Goal: Task Accomplishment & Management: Manage account settings

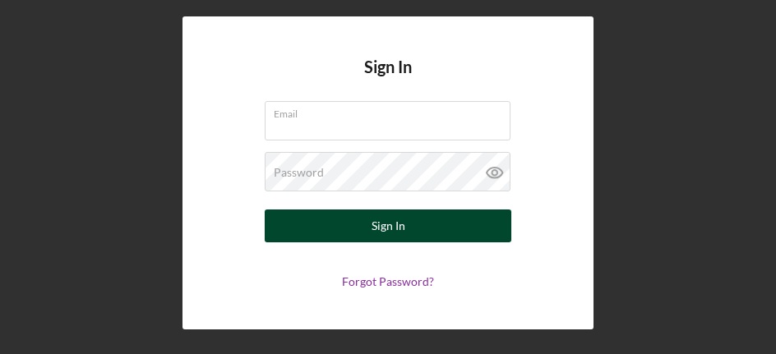
type input "[PERSON_NAME][EMAIL_ADDRESS][DOMAIN_NAME]"
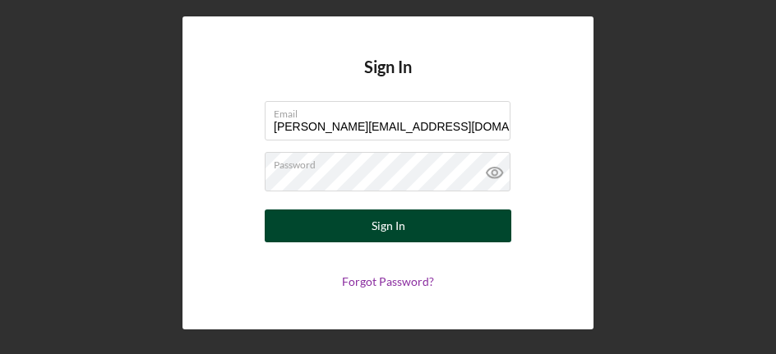
click at [414, 224] on button "Sign In" at bounding box center [388, 226] width 247 height 33
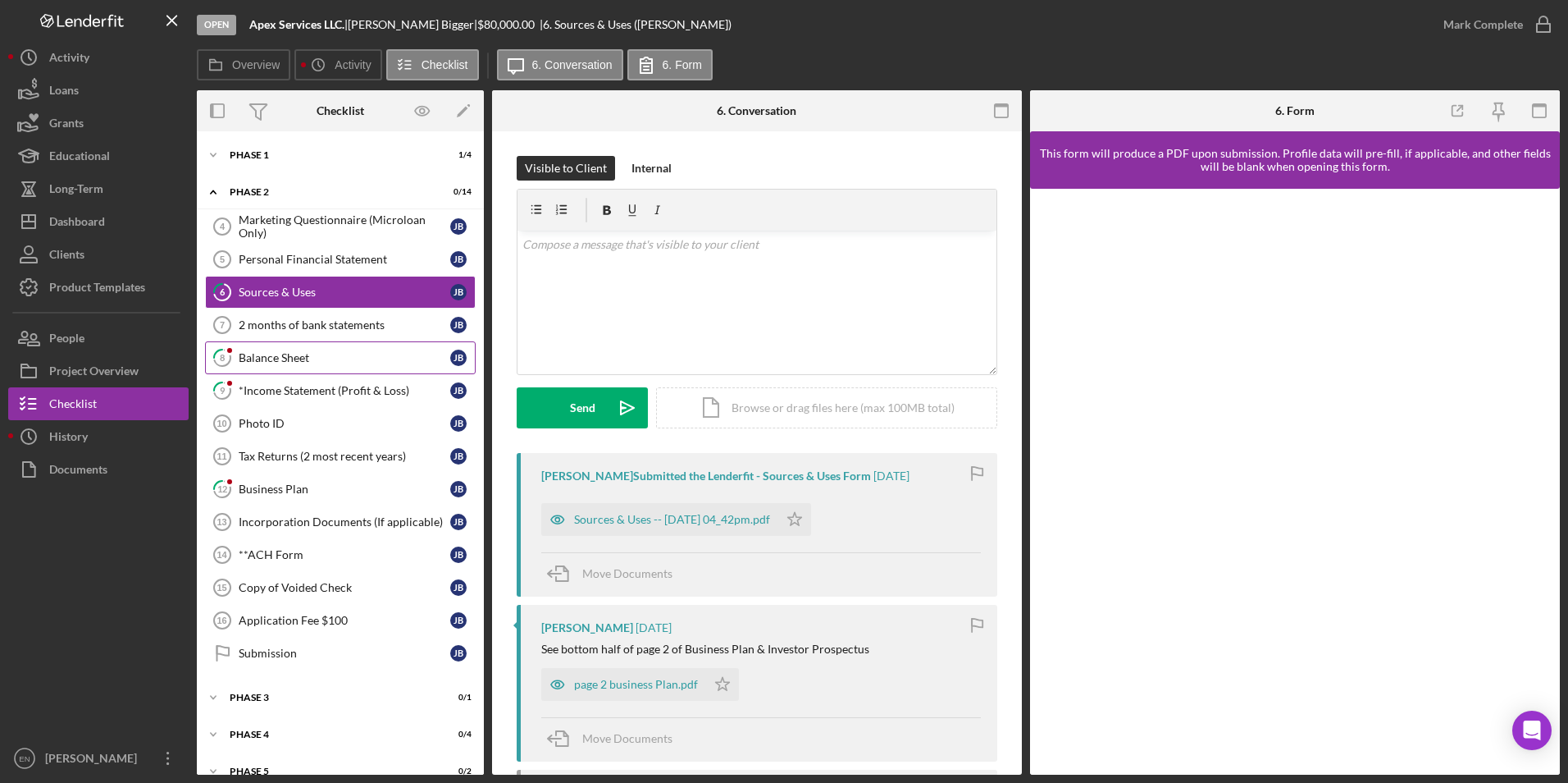
click at [305, 353] on div "Balance Sheet" at bounding box center [344, 357] width 211 height 13
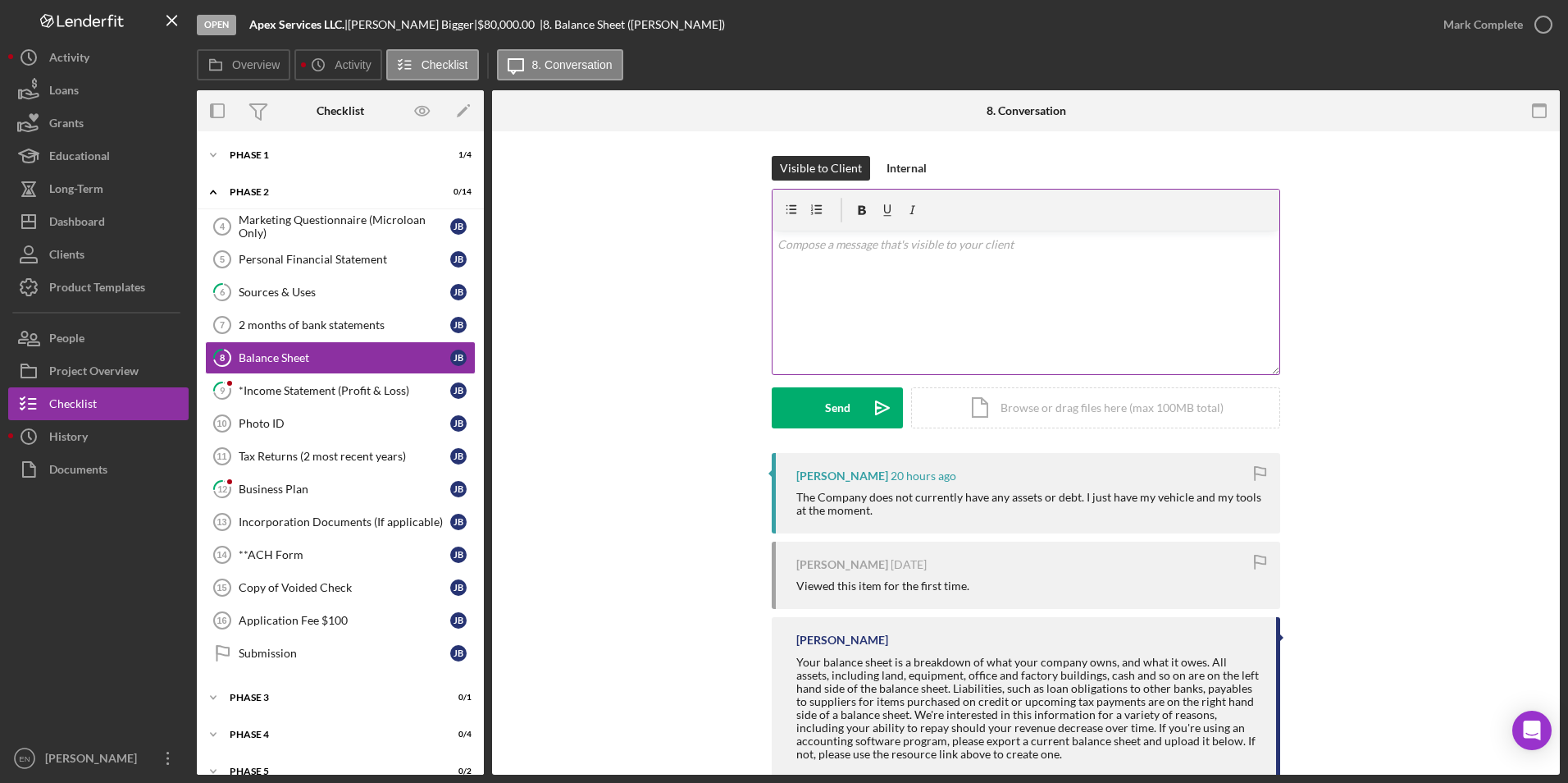
click at [774, 247] on p at bounding box center [1026, 244] width 498 height 18
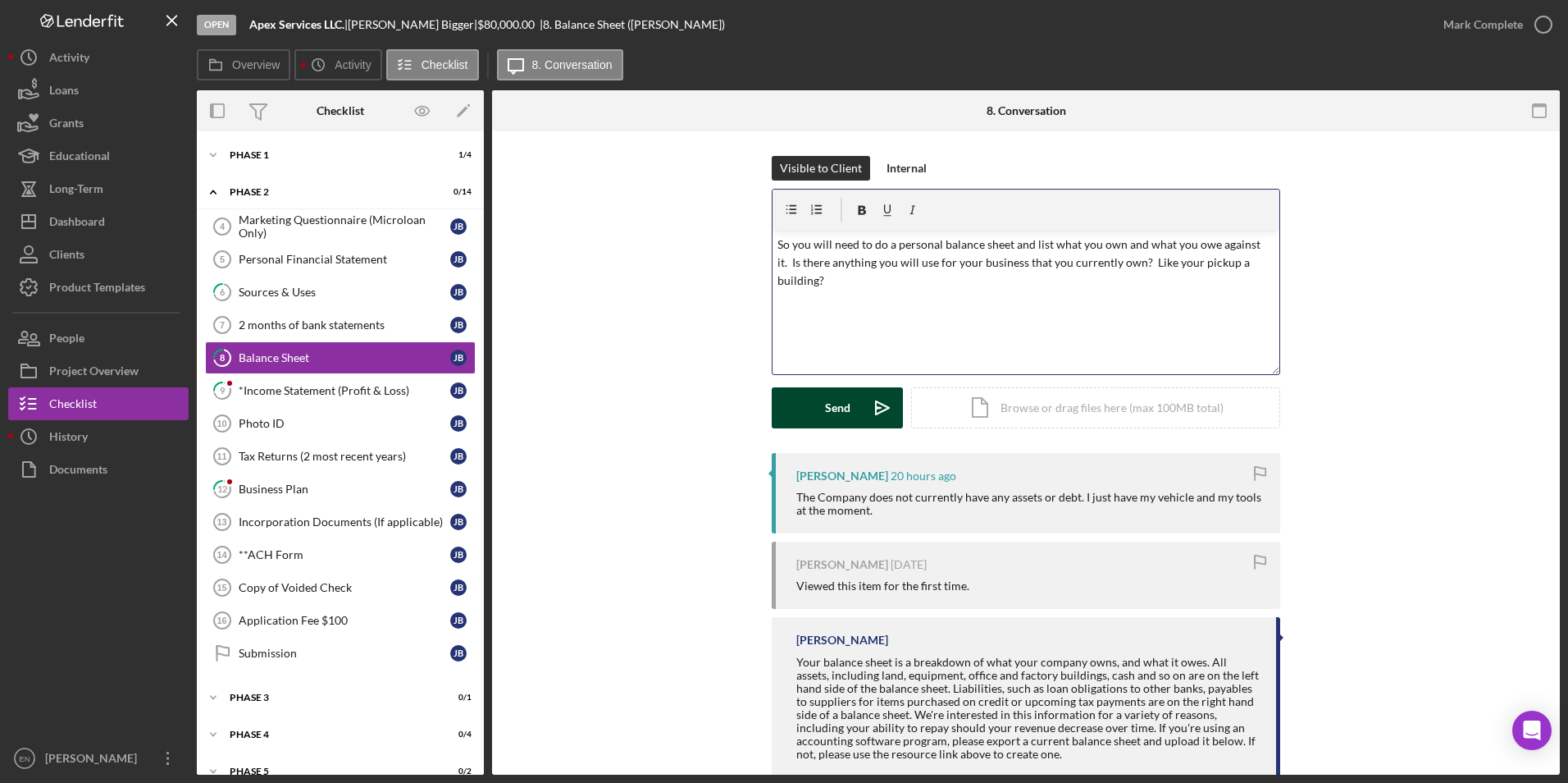
click at [774, 353] on button "Send Icon/icon-invite-send" at bounding box center [838, 407] width 132 height 41
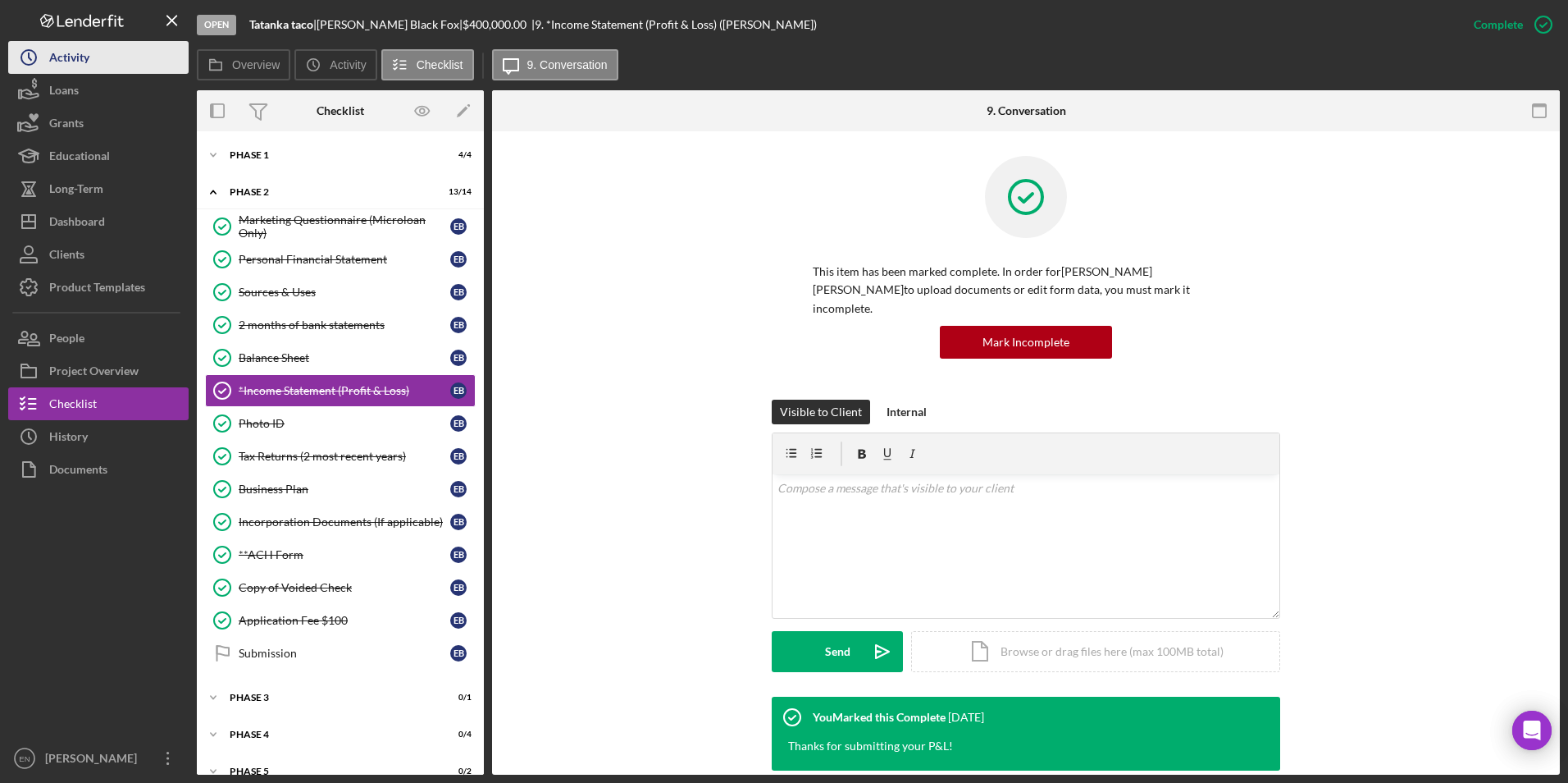
click at [61, 65] on div "Activity" at bounding box center [69, 59] width 40 height 37
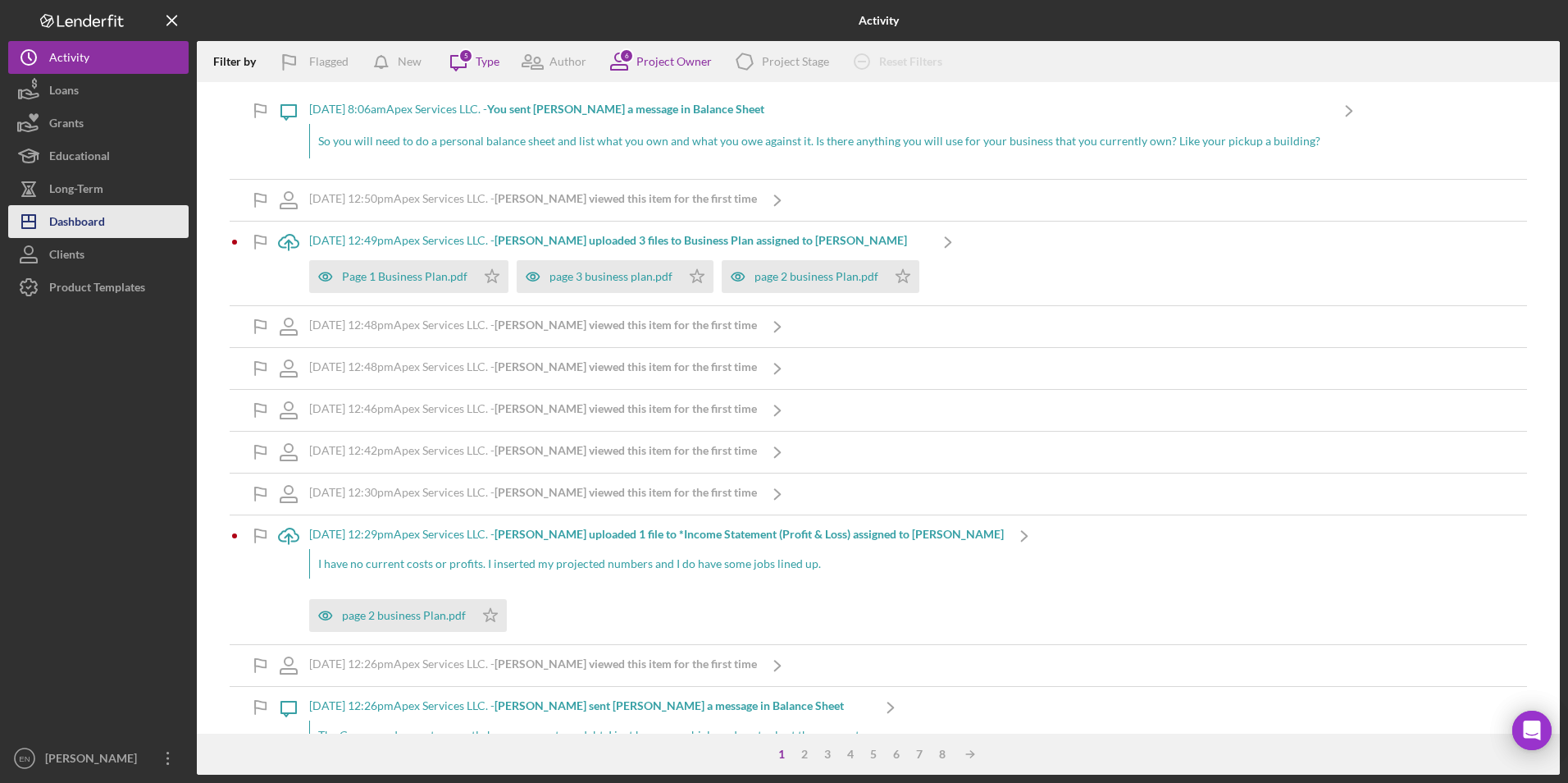
click at [108, 219] on button "Icon/Dashboard Dashboard" at bounding box center [98, 221] width 181 height 33
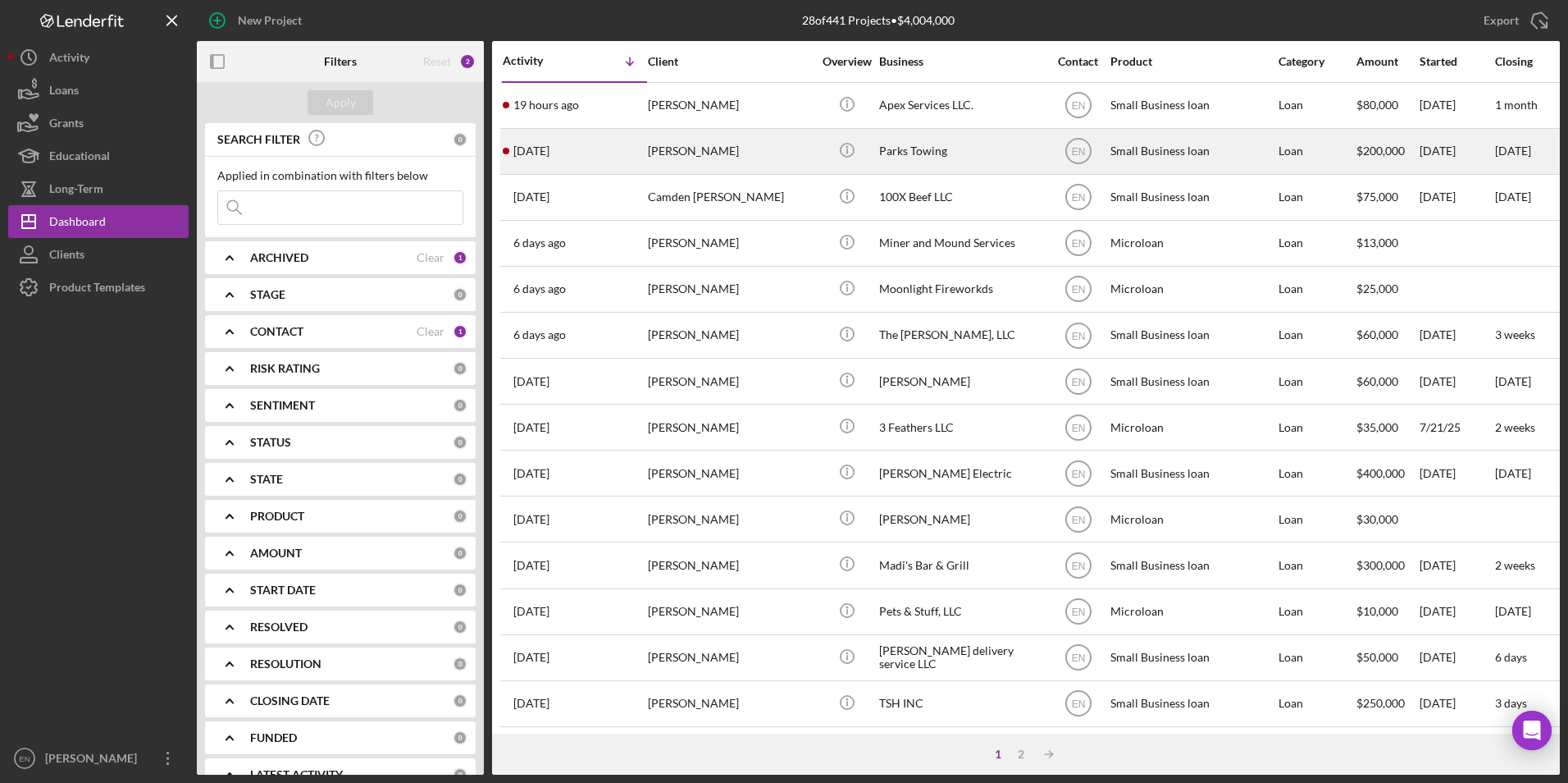
click at [579, 151] on div "[DATE] [PERSON_NAME]" at bounding box center [575, 152] width 144 height 44
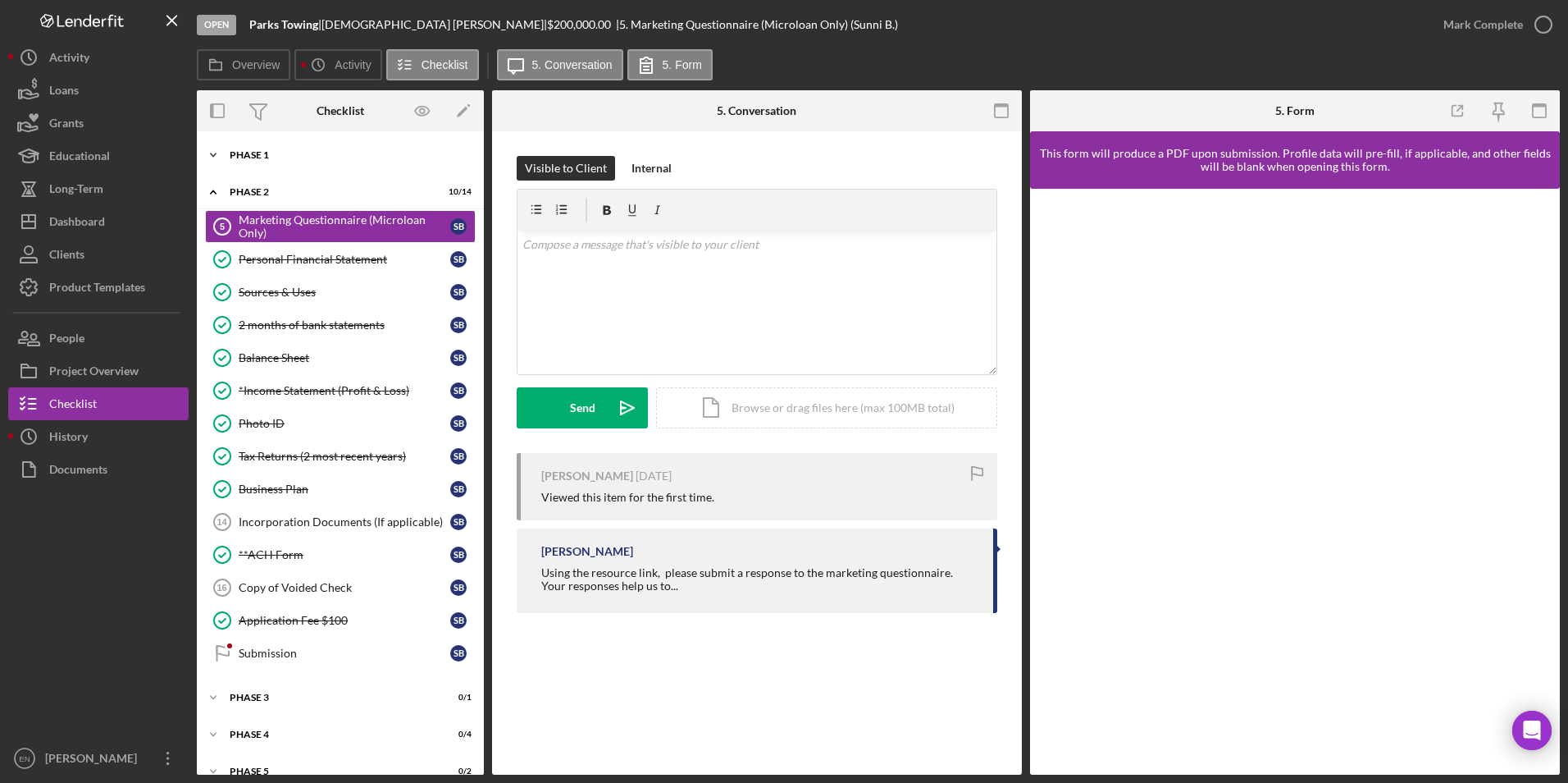
click at [288, 150] on div "Icon/Expander Phase 1 5 / 5" at bounding box center [340, 155] width 287 height 33
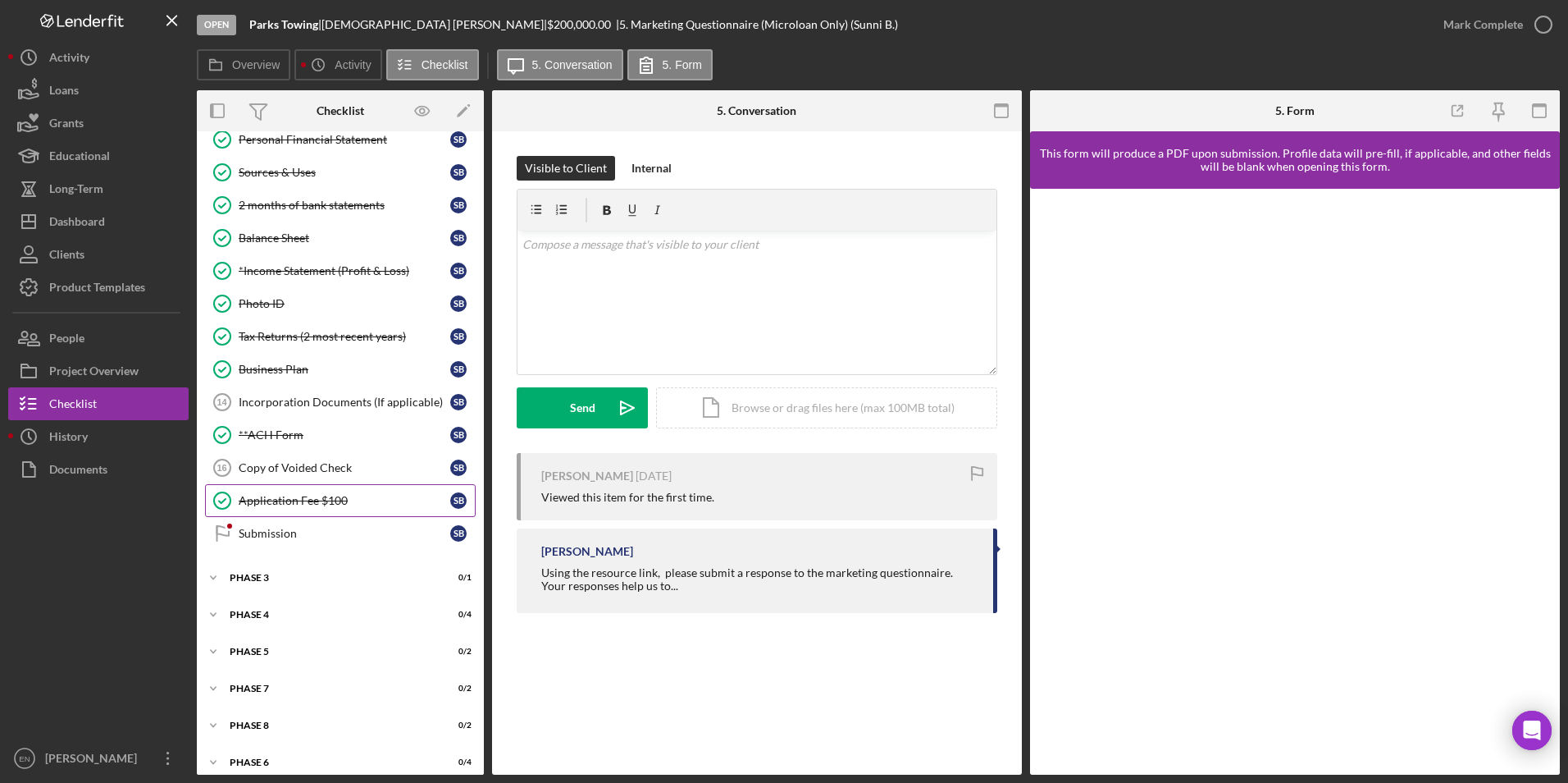
scroll to position [306, 0]
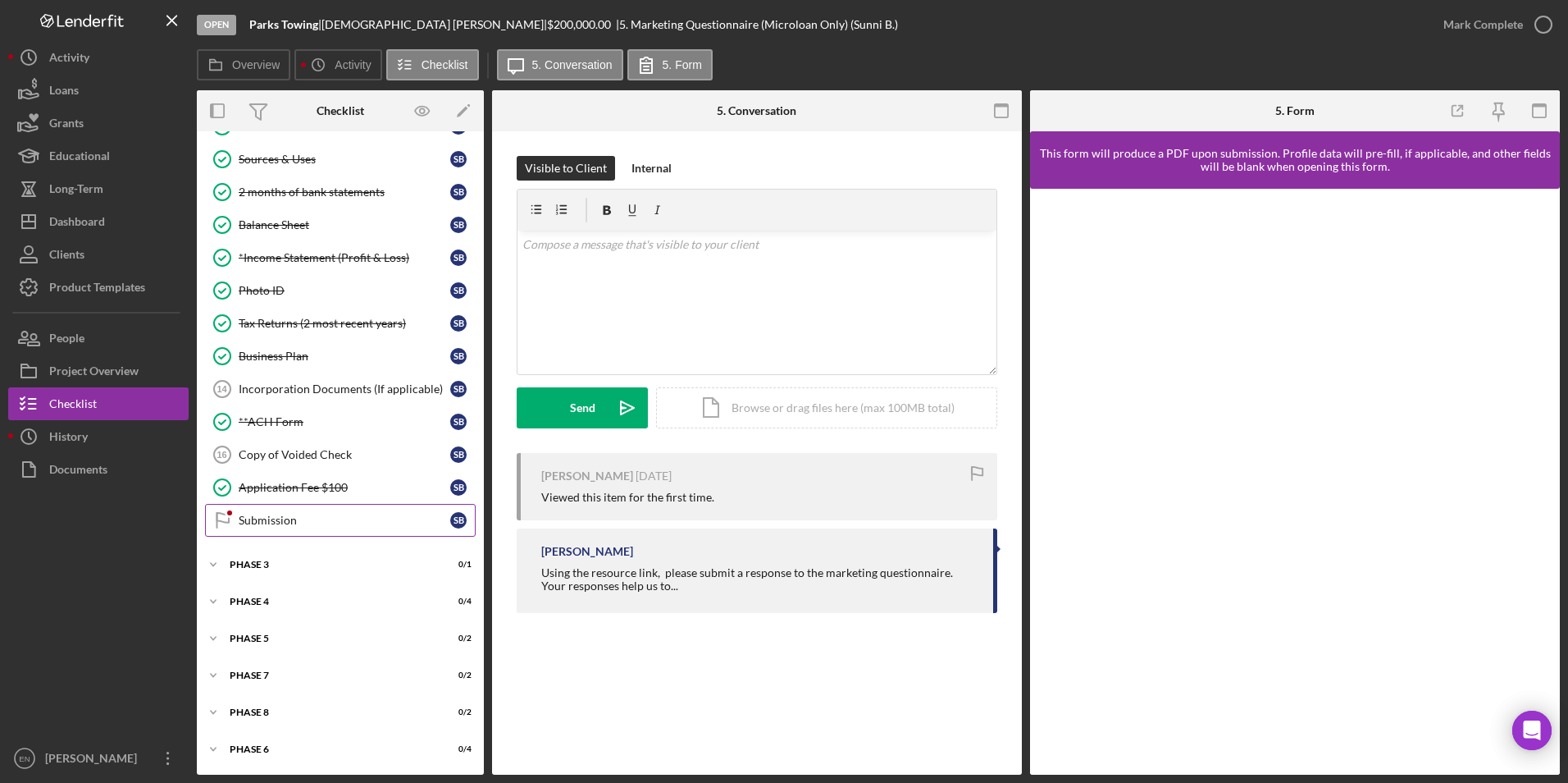
click at [230, 353] on div at bounding box center [229, 513] width 10 height 10
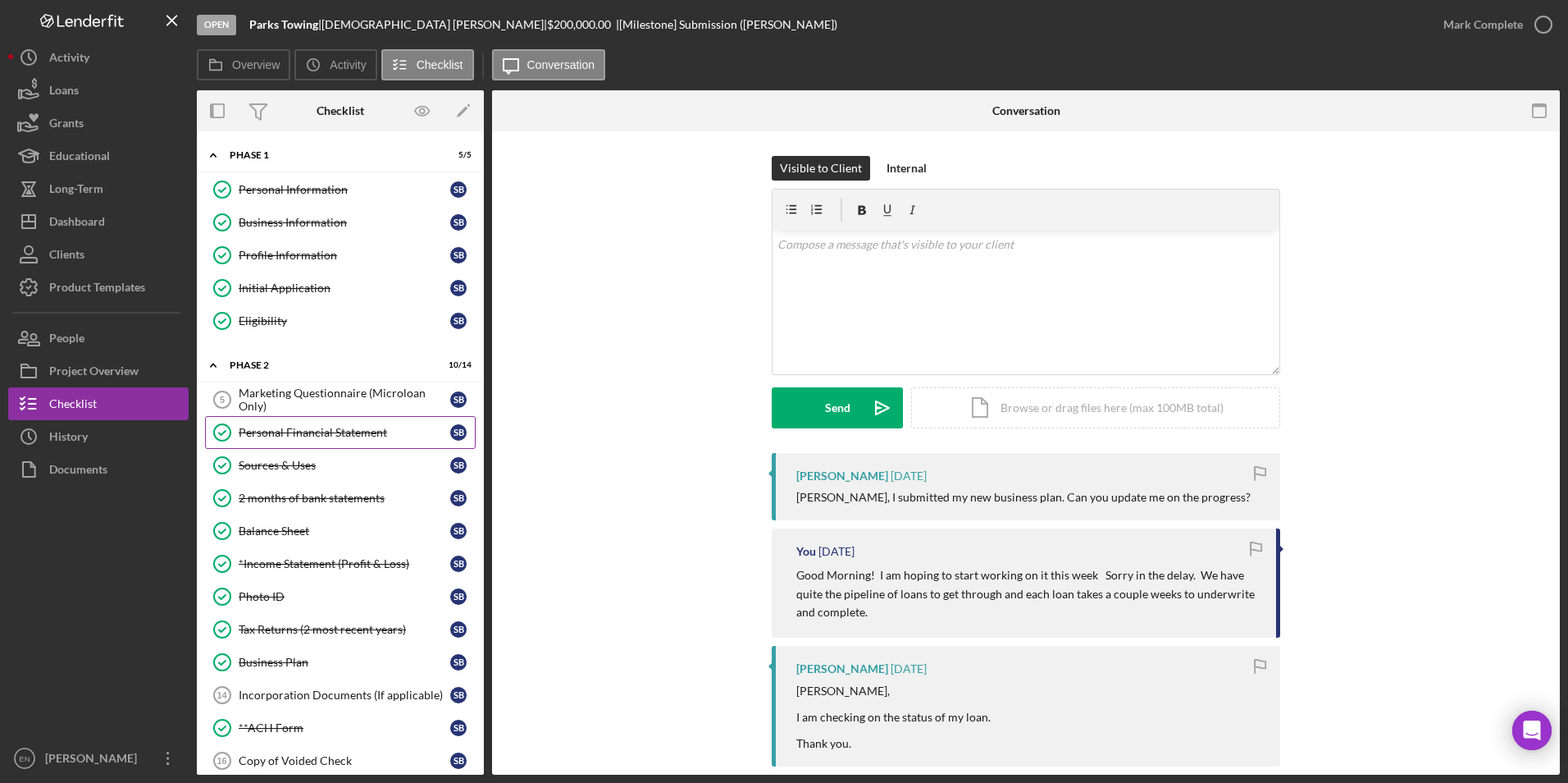
click at [296, 353] on div "Personal Financial Statement" at bounding box center [344, 432] width 211 height 13
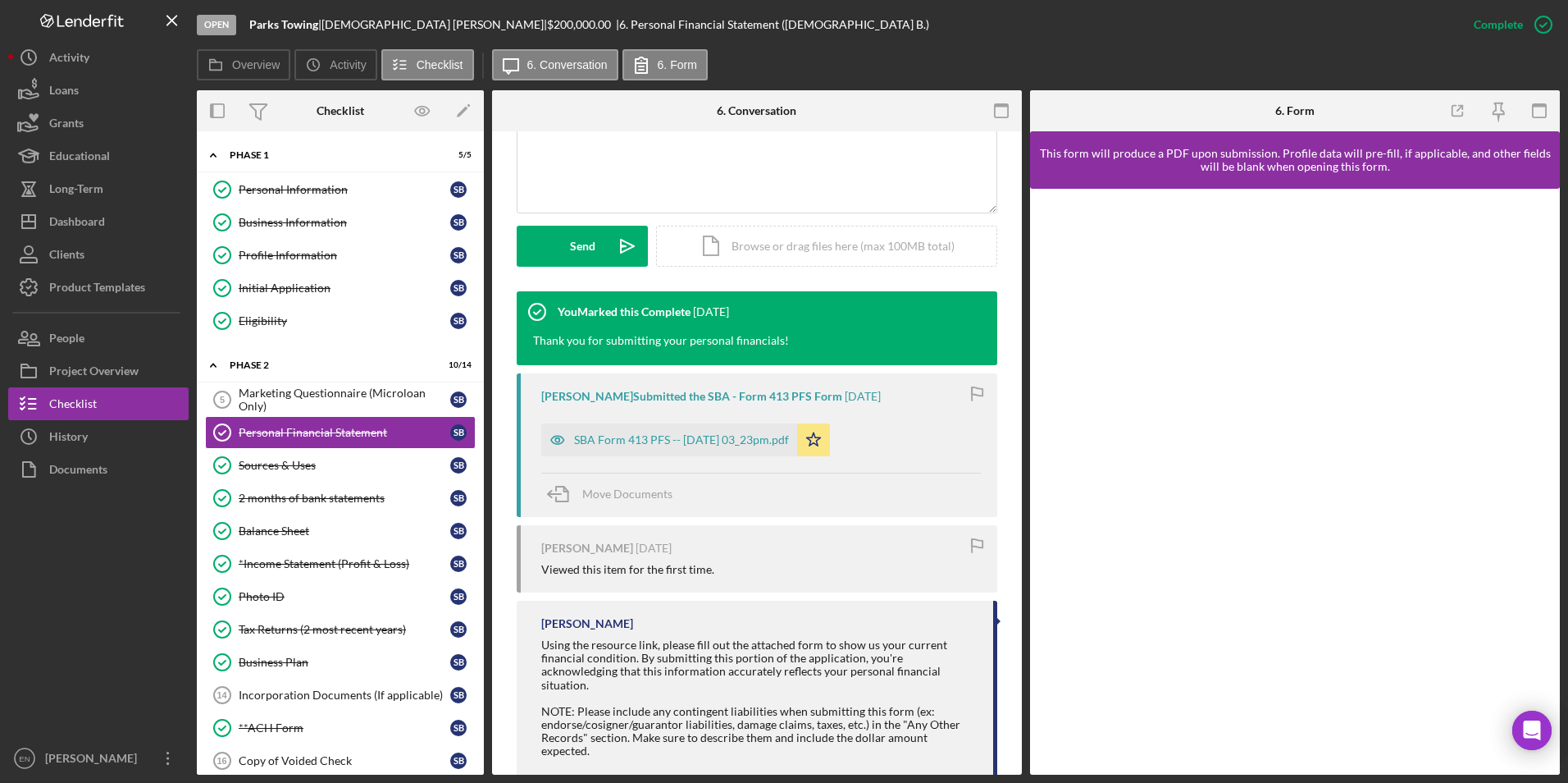
scroll to position [397, 0]
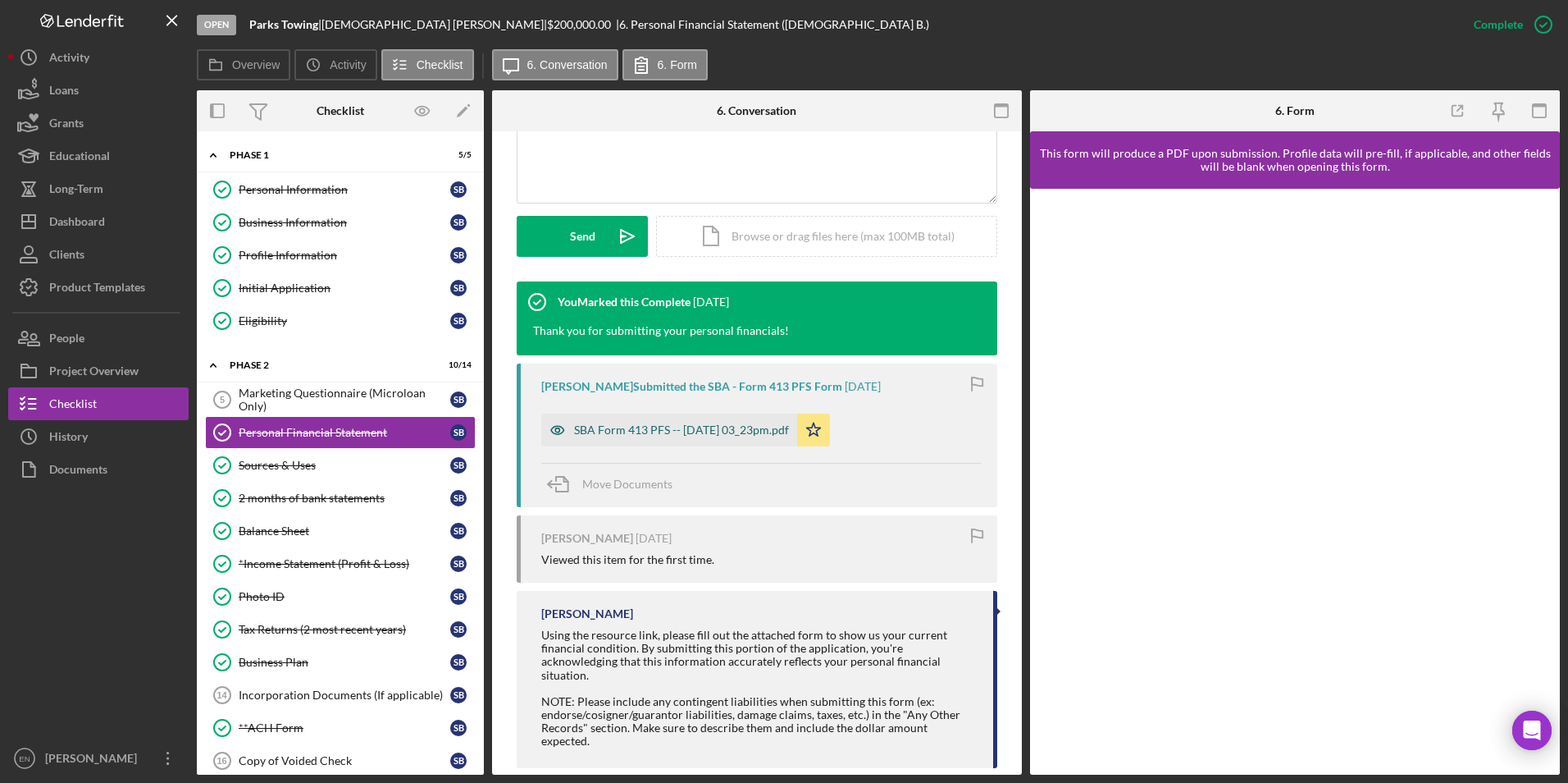
click at [654, 353] on div "SBA Form 413 PFS -- [DATE] 03_23pm.pdf" at bounding box center [681, 429] width 214 height 13
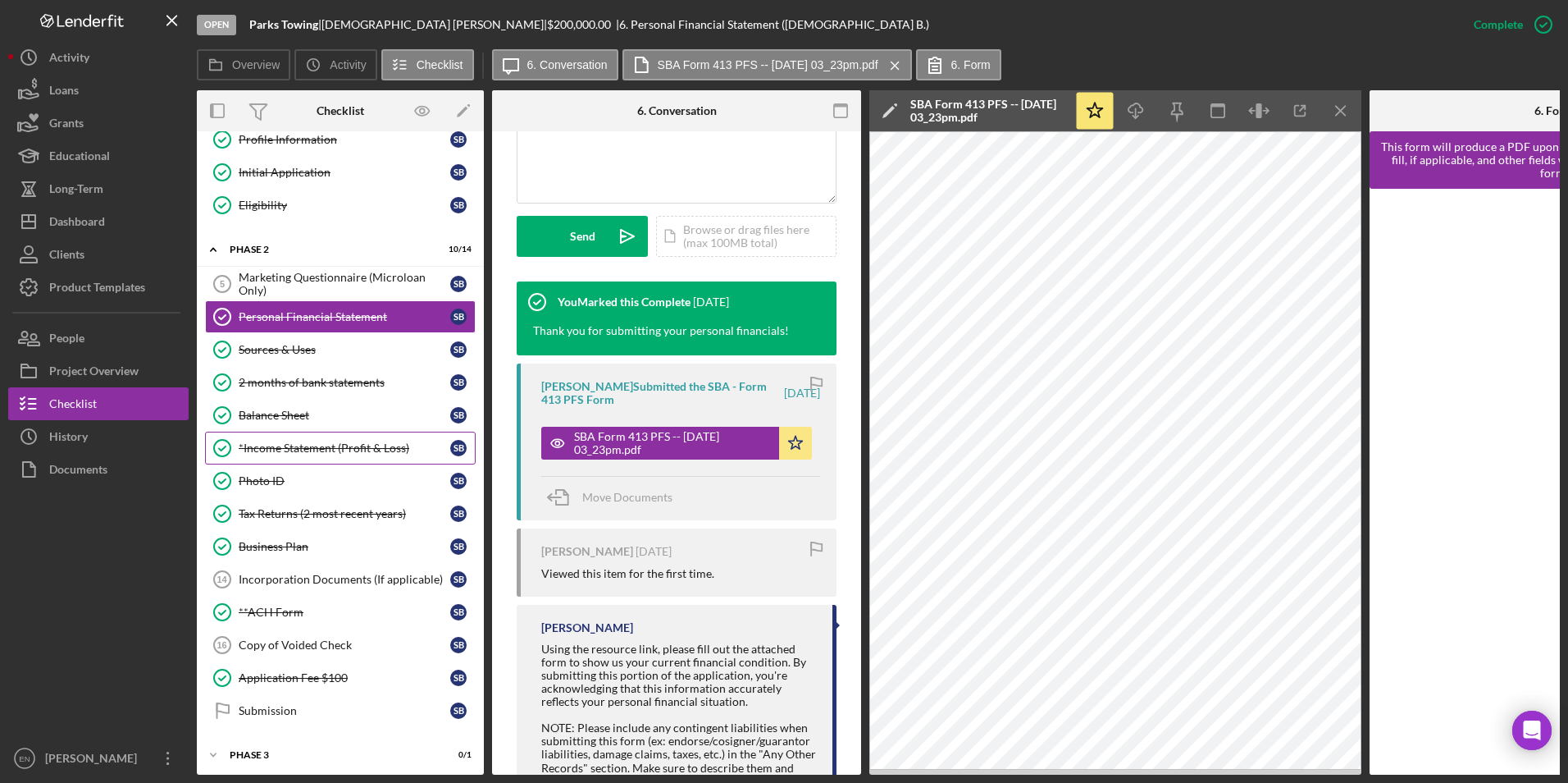
scroll to position [0, 0]
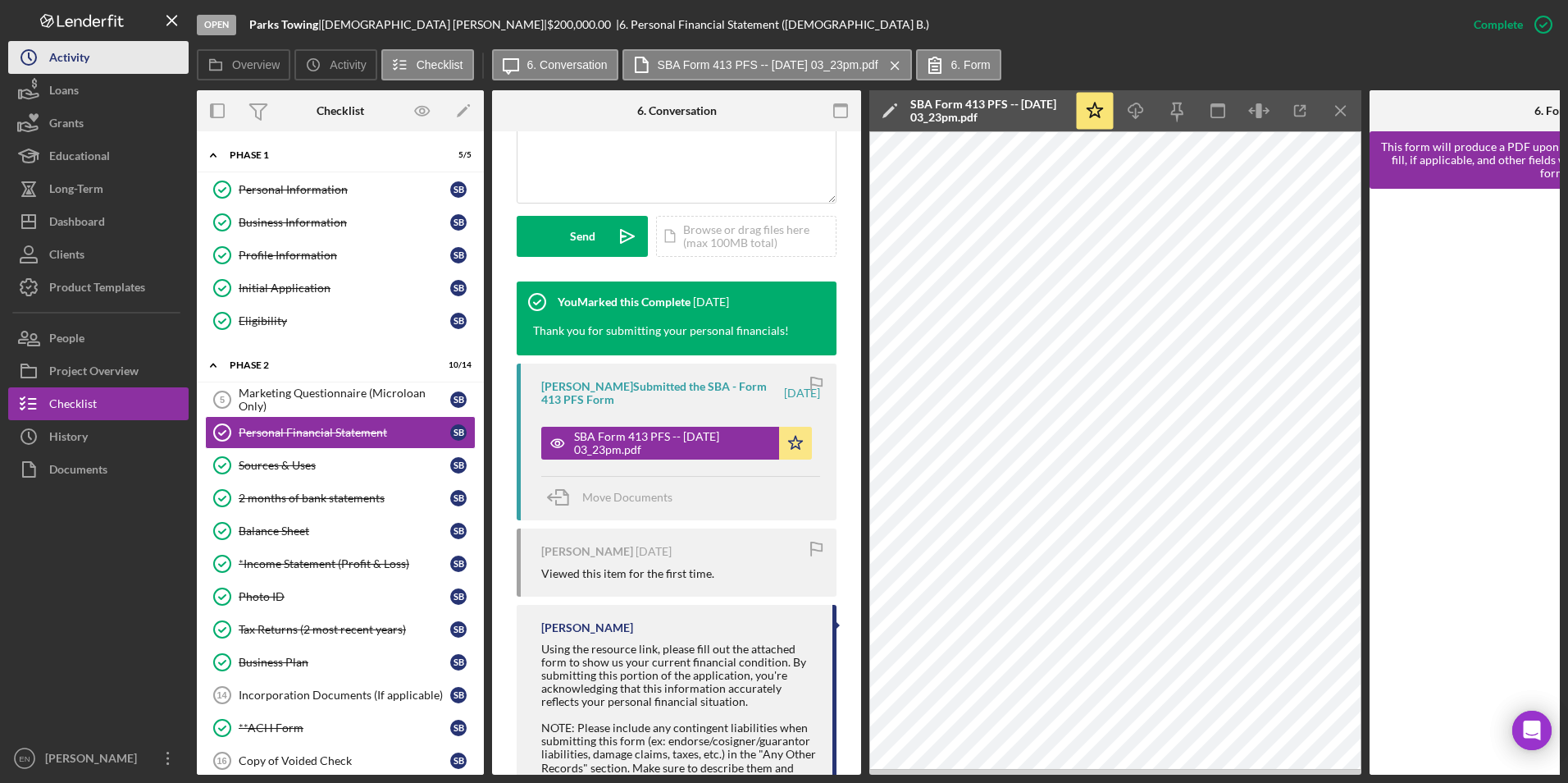
click at [81, 61] on div "Activity" at bounding box center [69, 59] width 40 height 37
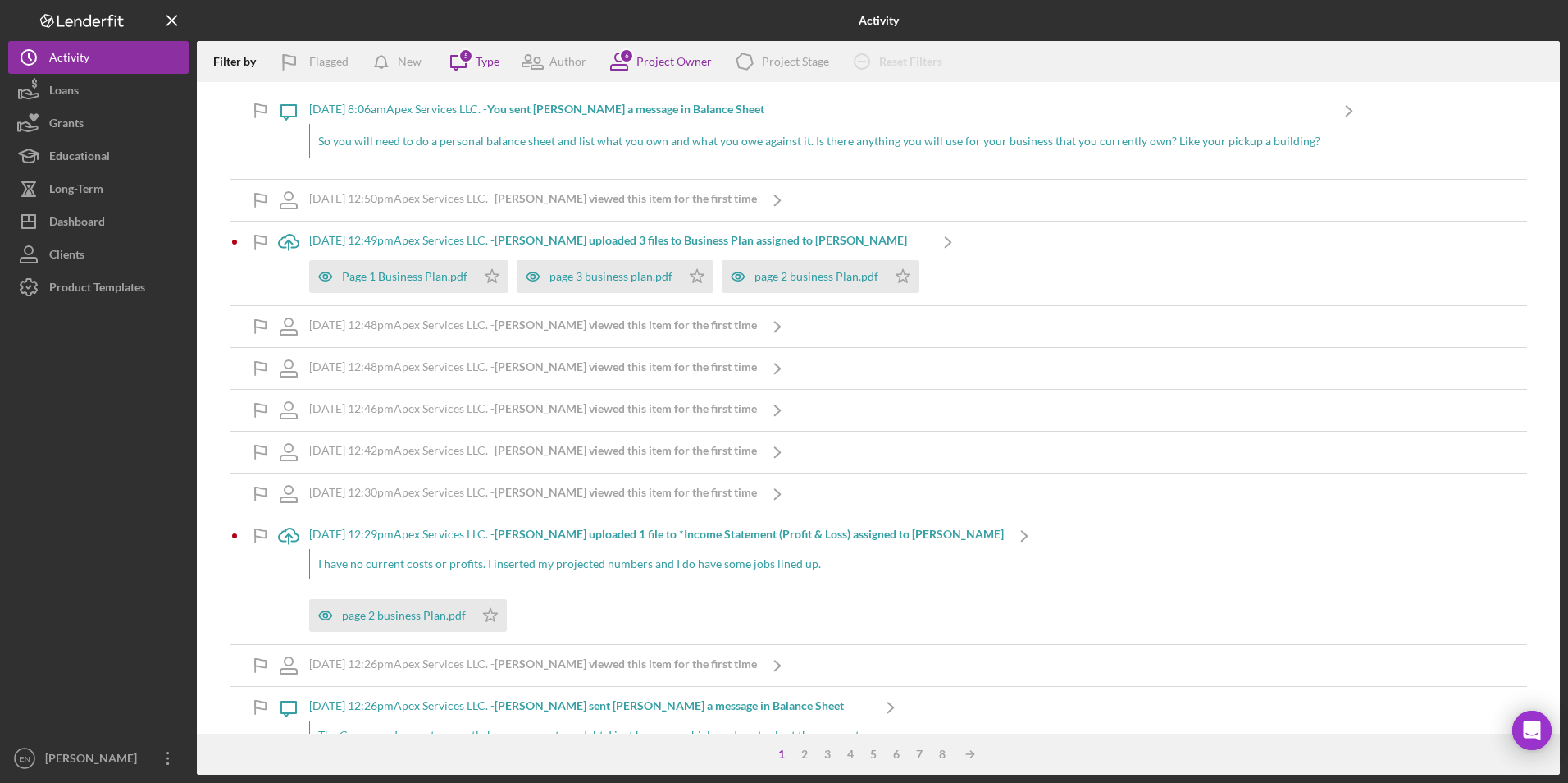
click at [668, 238] on b "[PERSON_NAME] uploaded 3 files to Business Plan assigned to [PERSON_NAME]" at bounding box center [701, 240] width 413 height 14
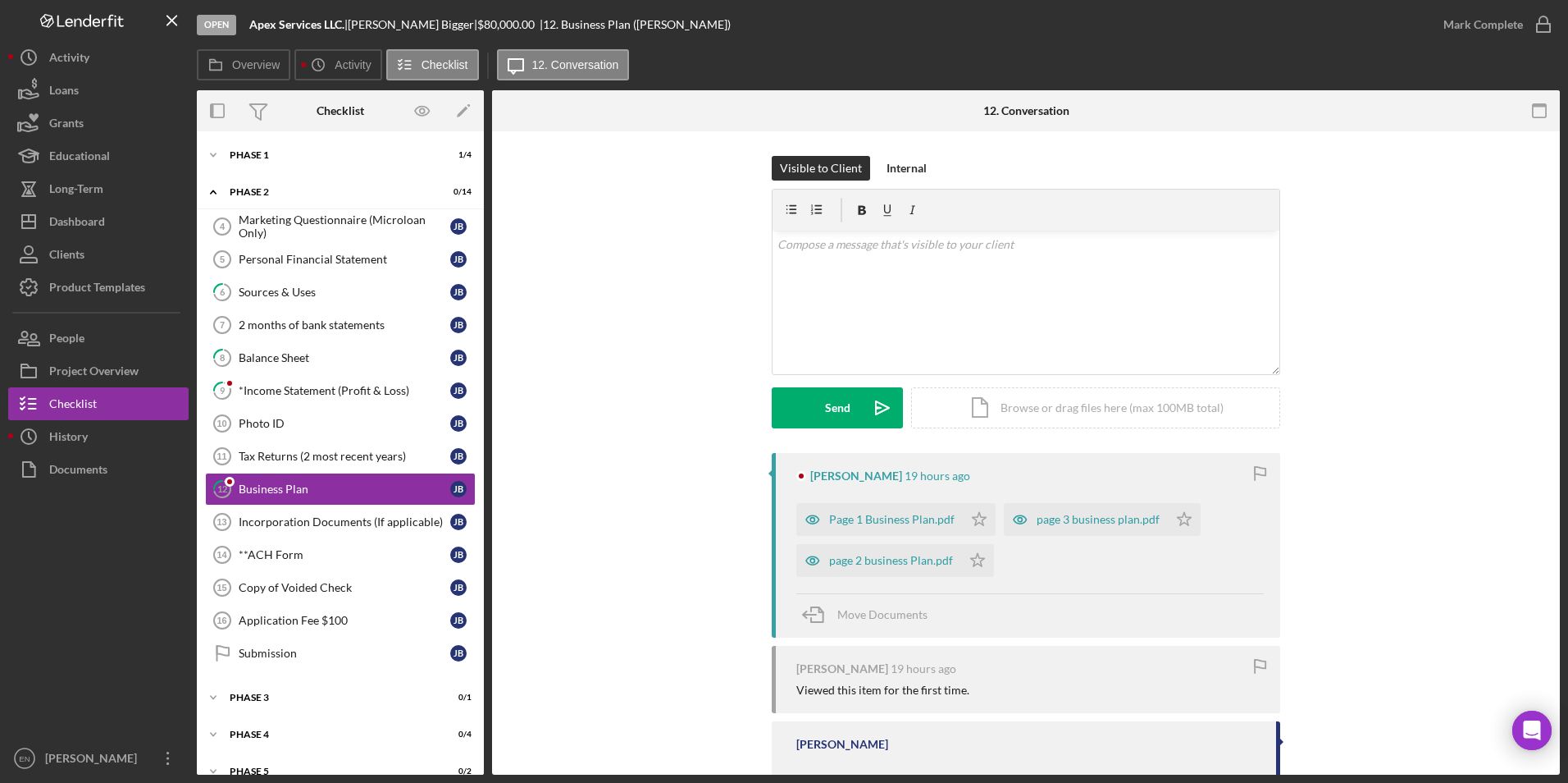
scroll to position [36, 0]
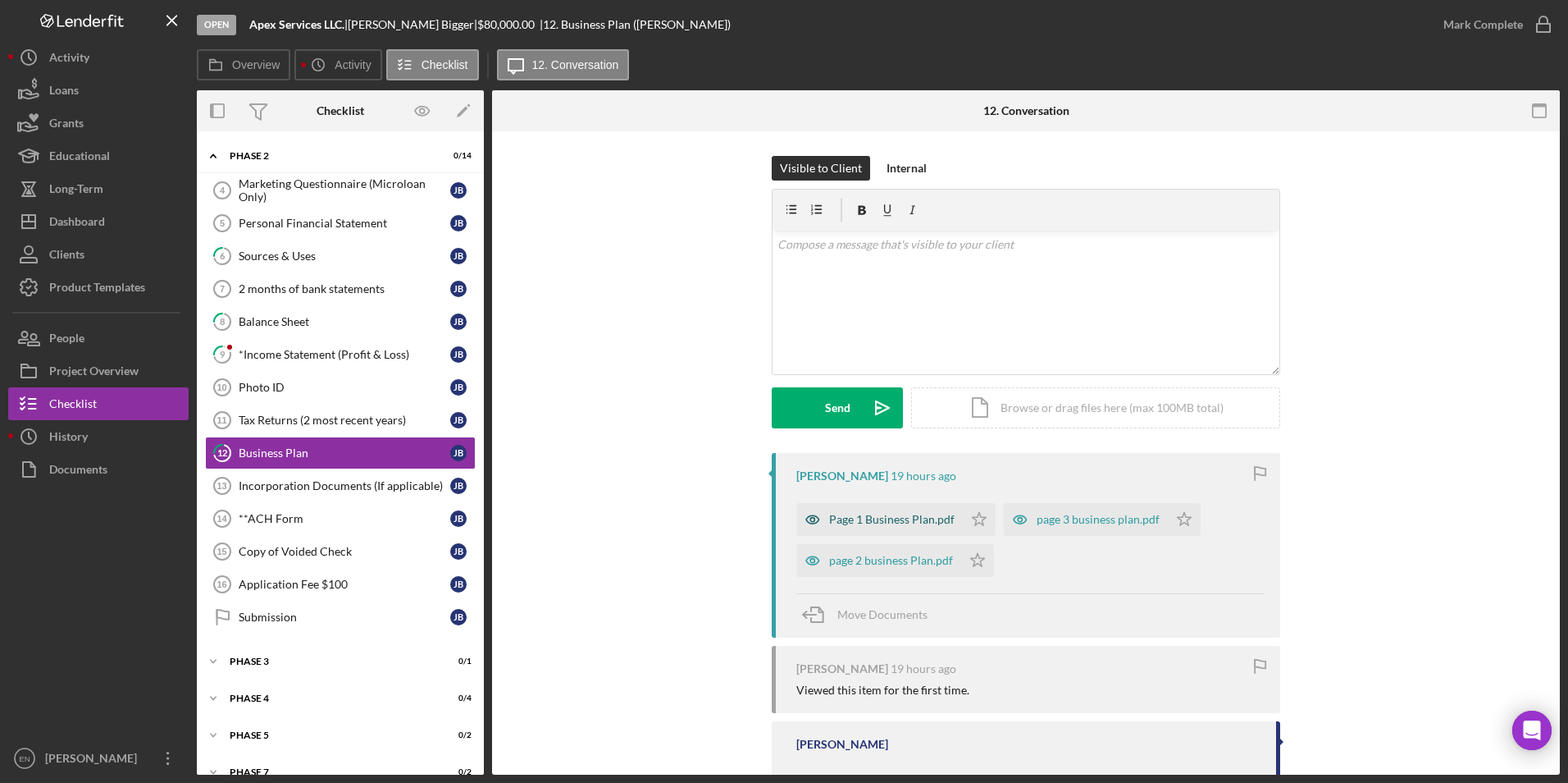
click at [774, 353] on div "Page 1 Business Plan.pdf" at bounding box center [892, 519] width 126 height 13
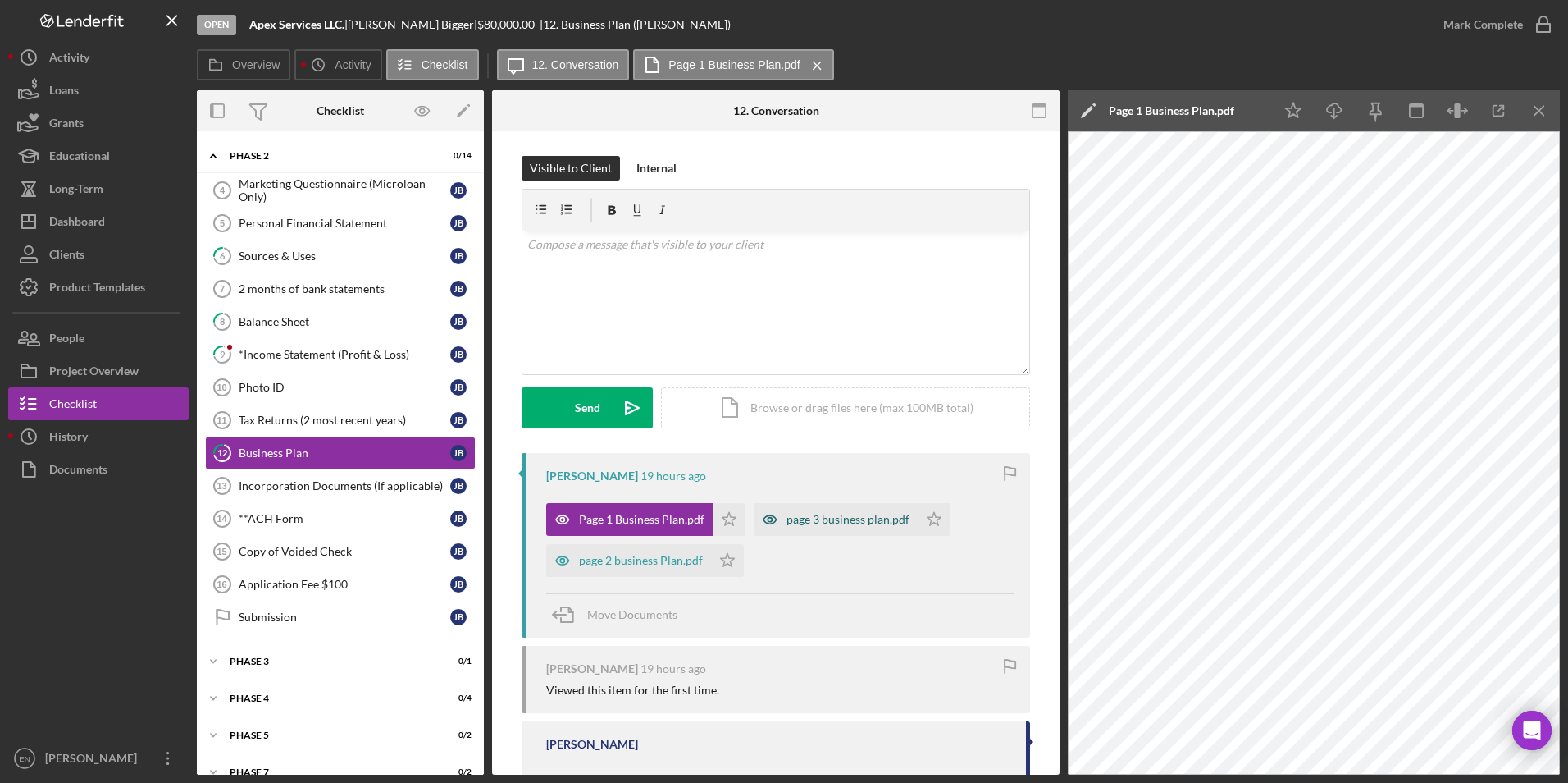
click at [774, 353] on div "page 3 business plan.pdf" at bounding box center [848, 519] width 123 height 13
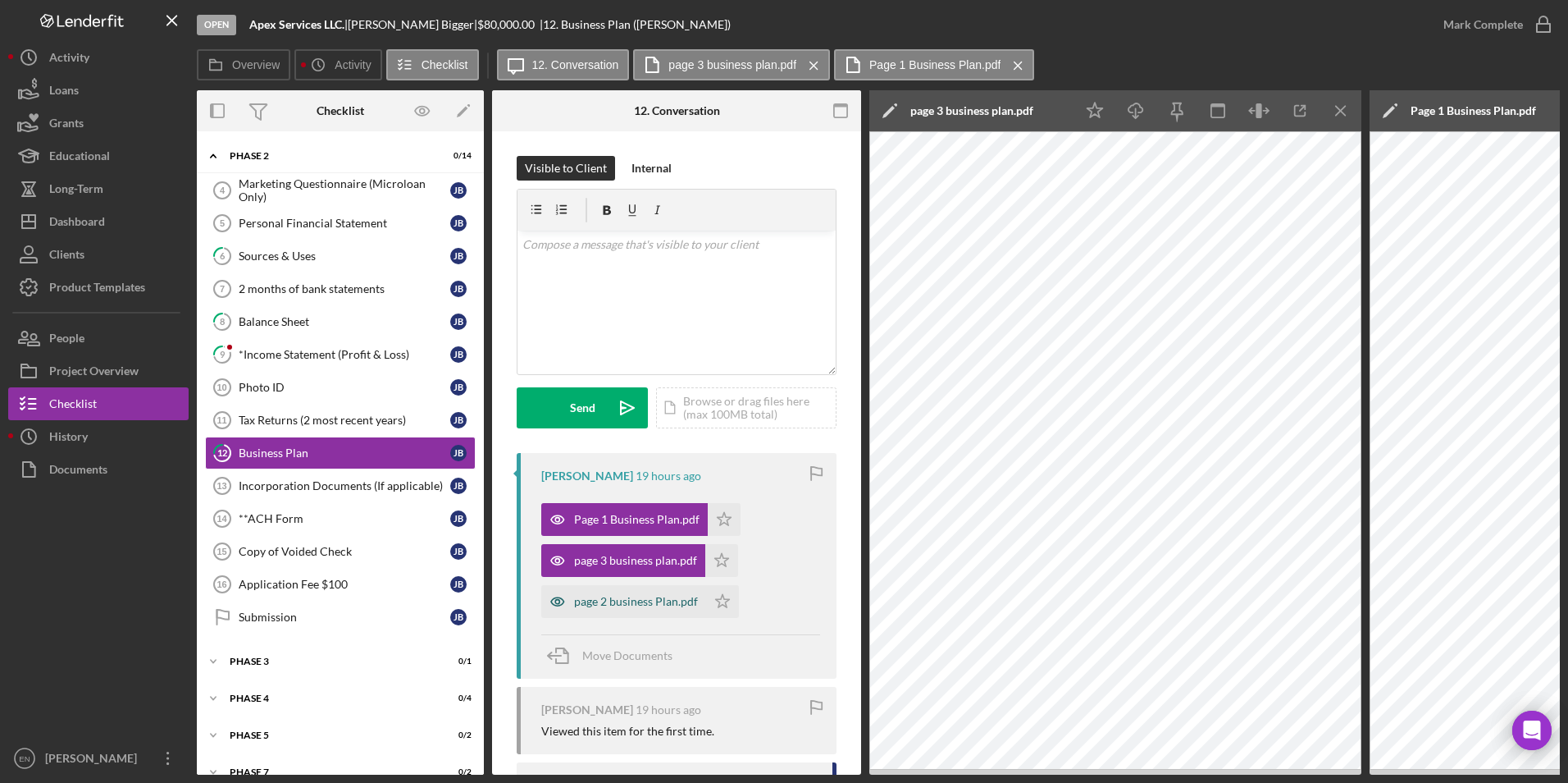
click at [672, 353] on div "page 2 business Plan.pdf" at bounding box center [623, 600] width 165 height 33
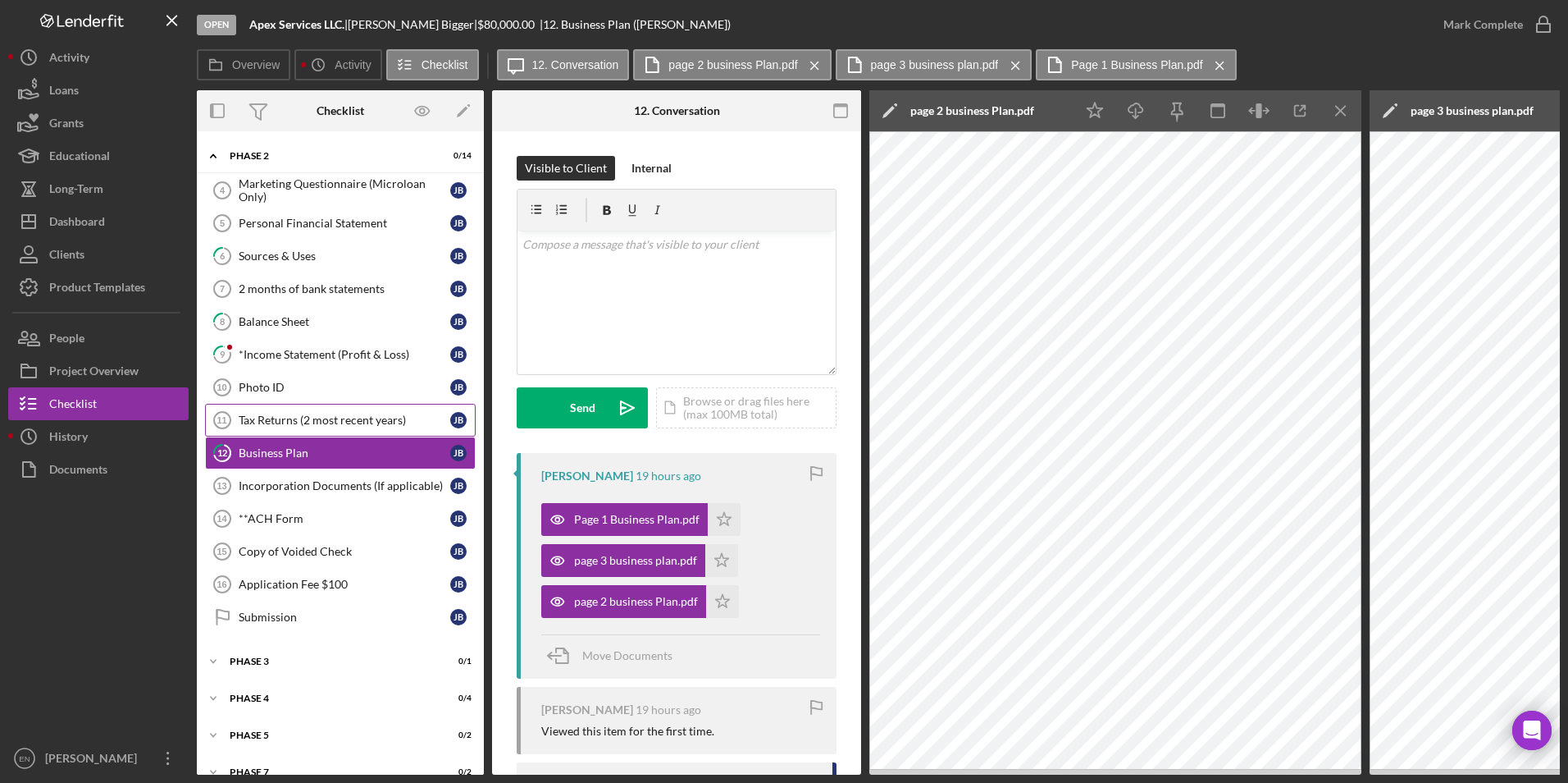
scroll to position [0, 0]
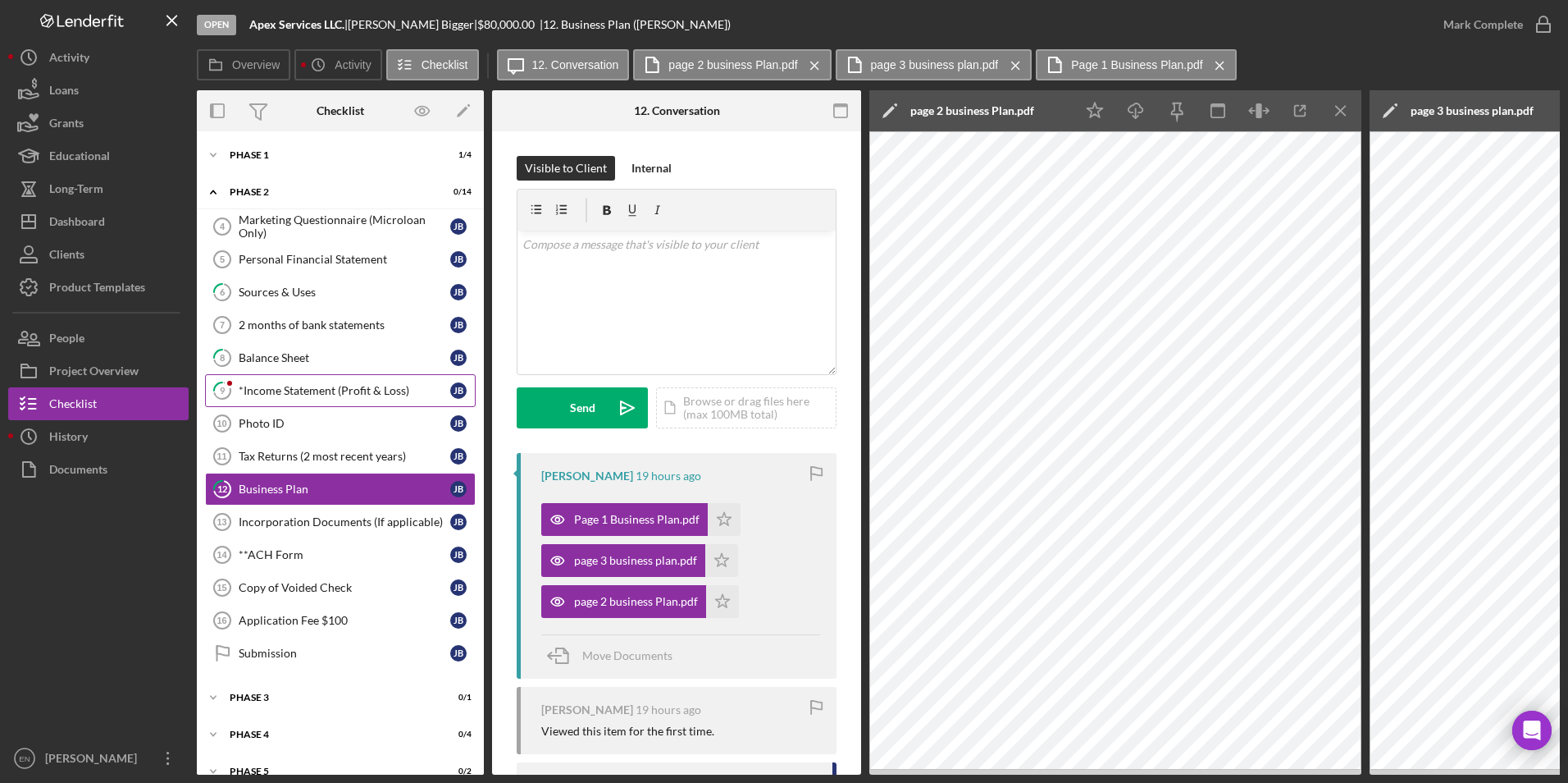
click at [276, 353] on div "*Income Statement (Profit & Loss)" at bounding box center [344, 390] width 211 height 13
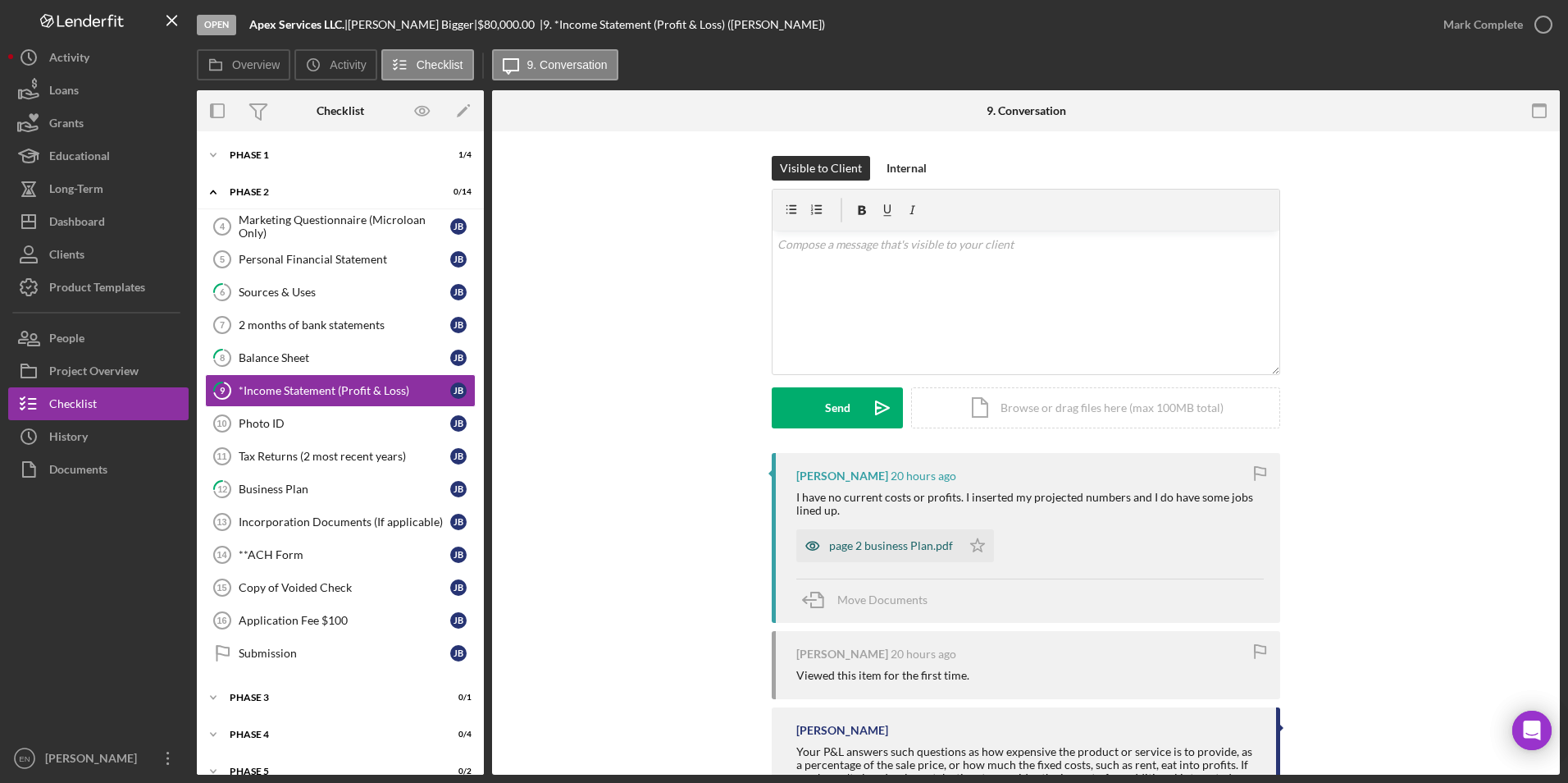
click at [774, 353] on div "page 2 business Plan.pdf" at bounding box center [891, 545] width 124 height 13
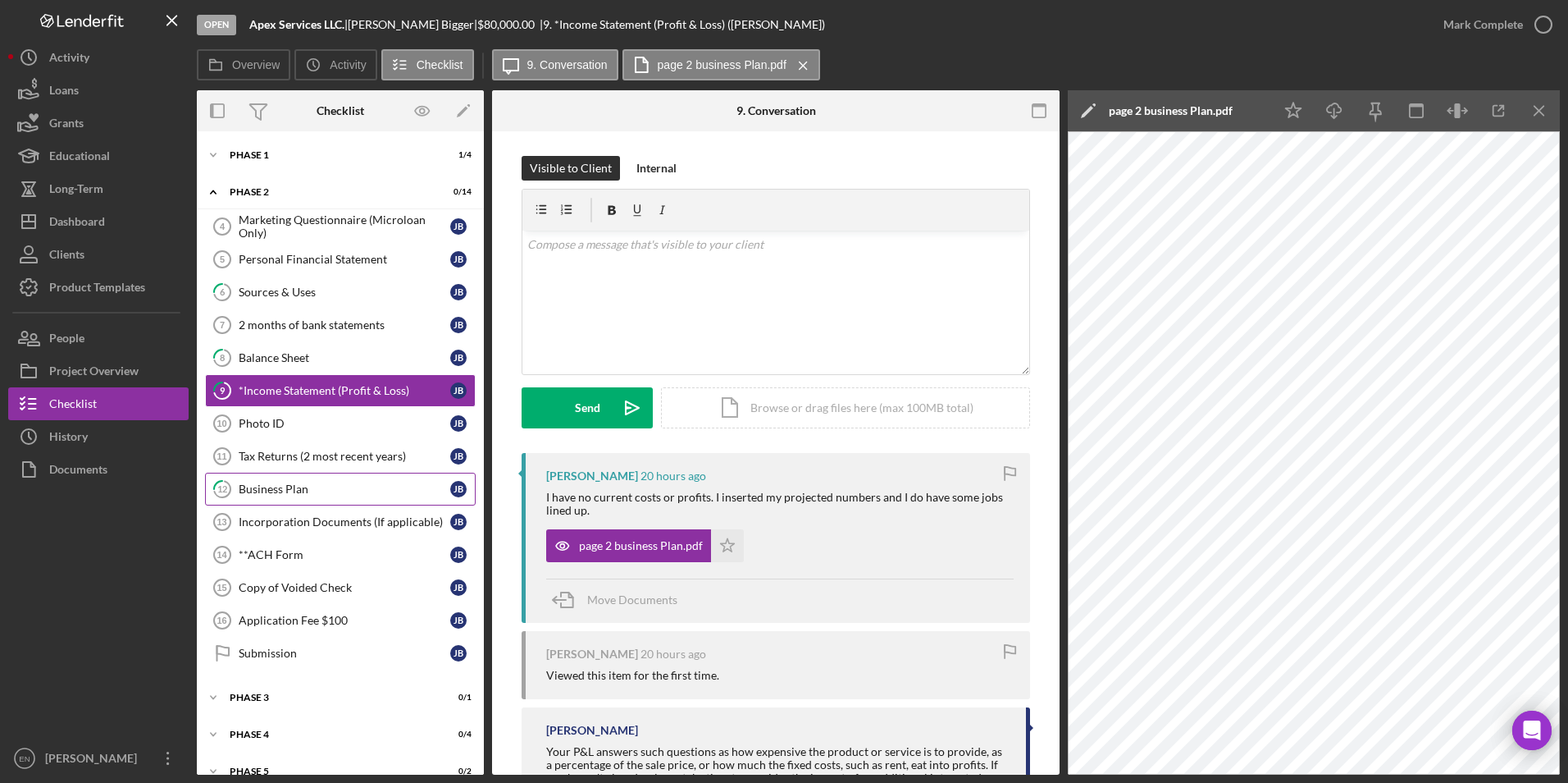
click at [265, 353] on div "Business Plan" at bounding box center [344, 489] width 211 height 13
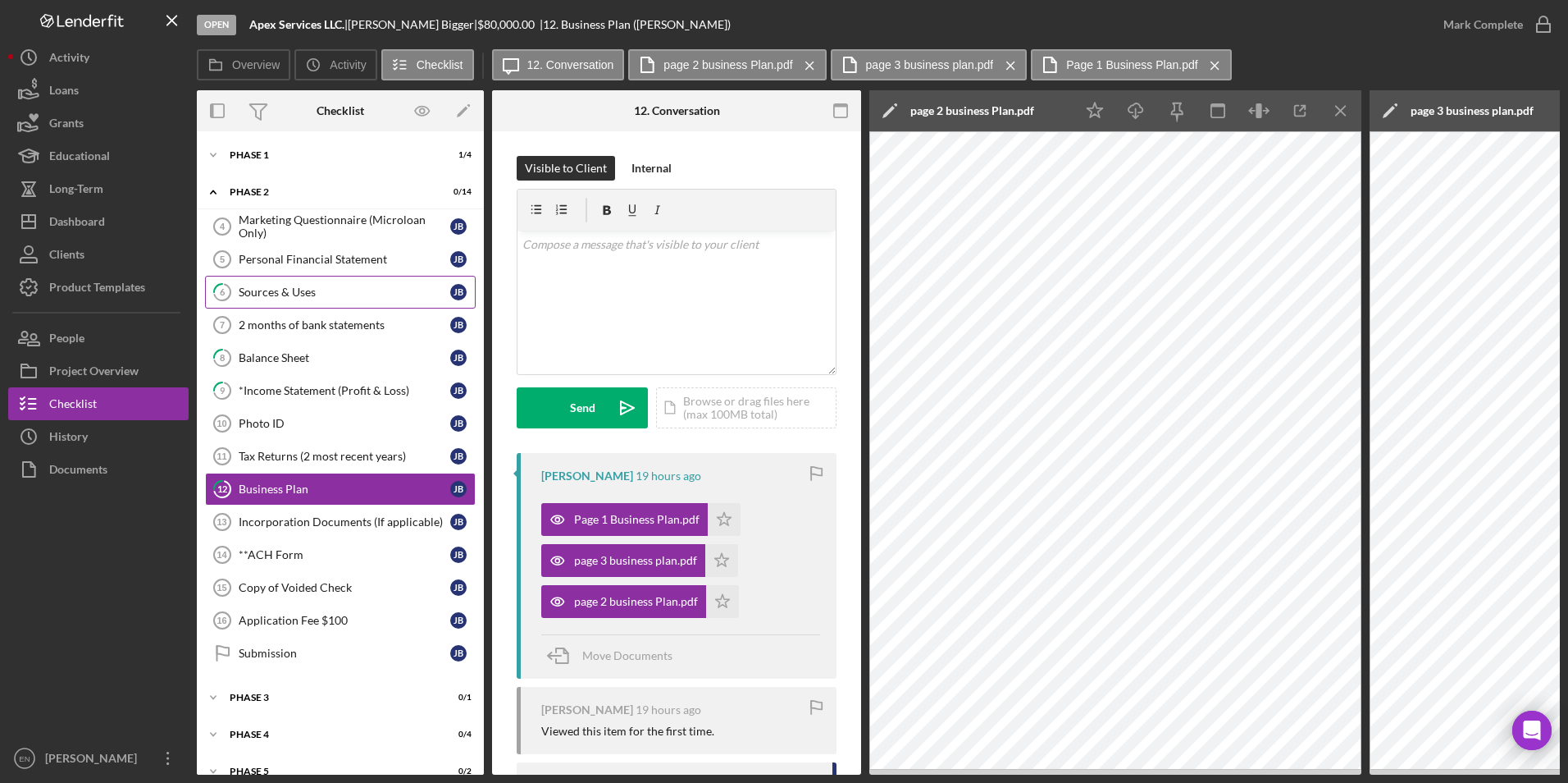
click at [288, 294] on div "Sources & Uses" at bounding box center [344, 291] width 211 height 13
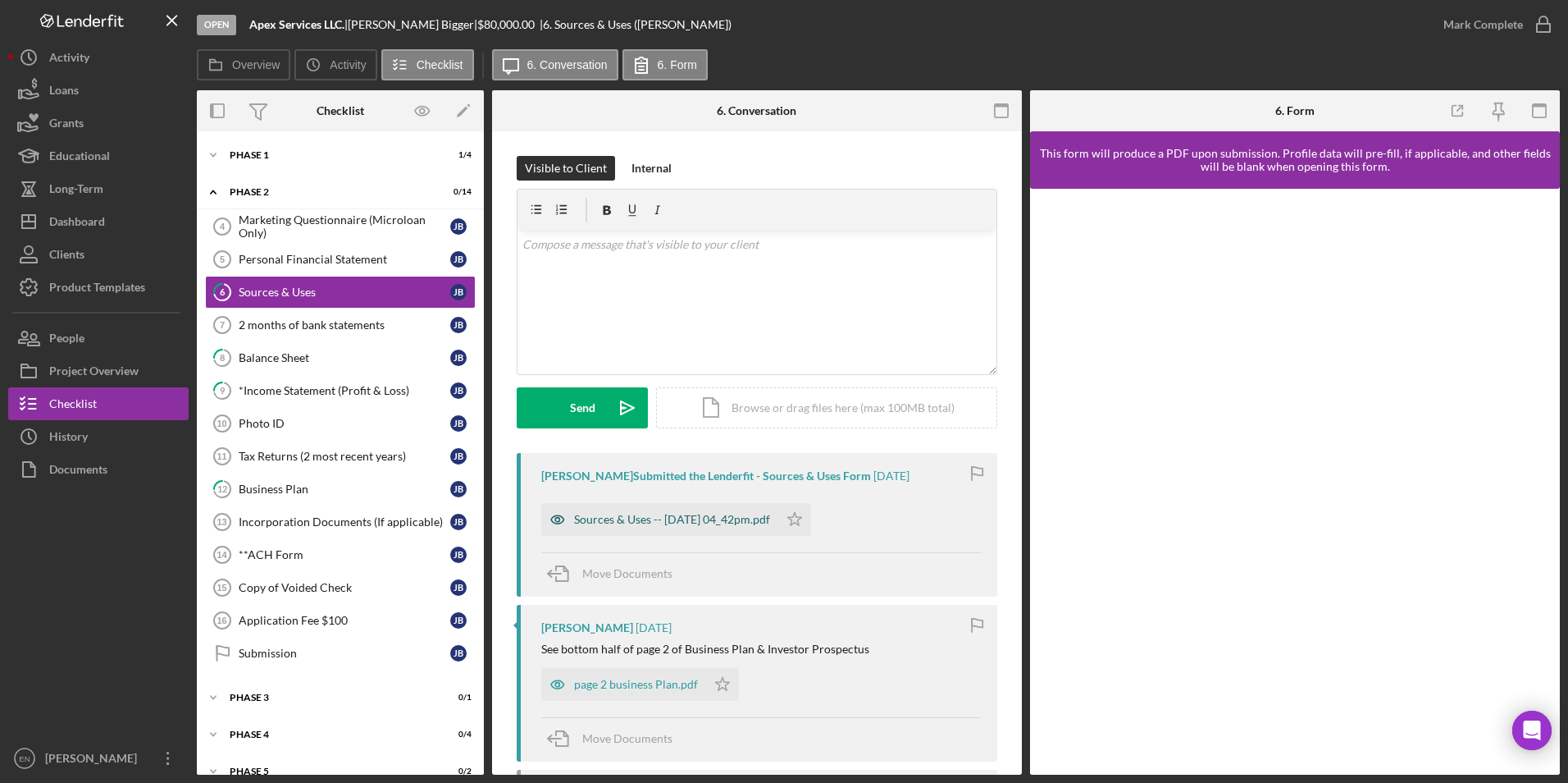
click at [655, 353] on div "Sources & Uses -- [DATE] 04_42pm.pdf" at bounding box center [672, 519] width 196 height 13
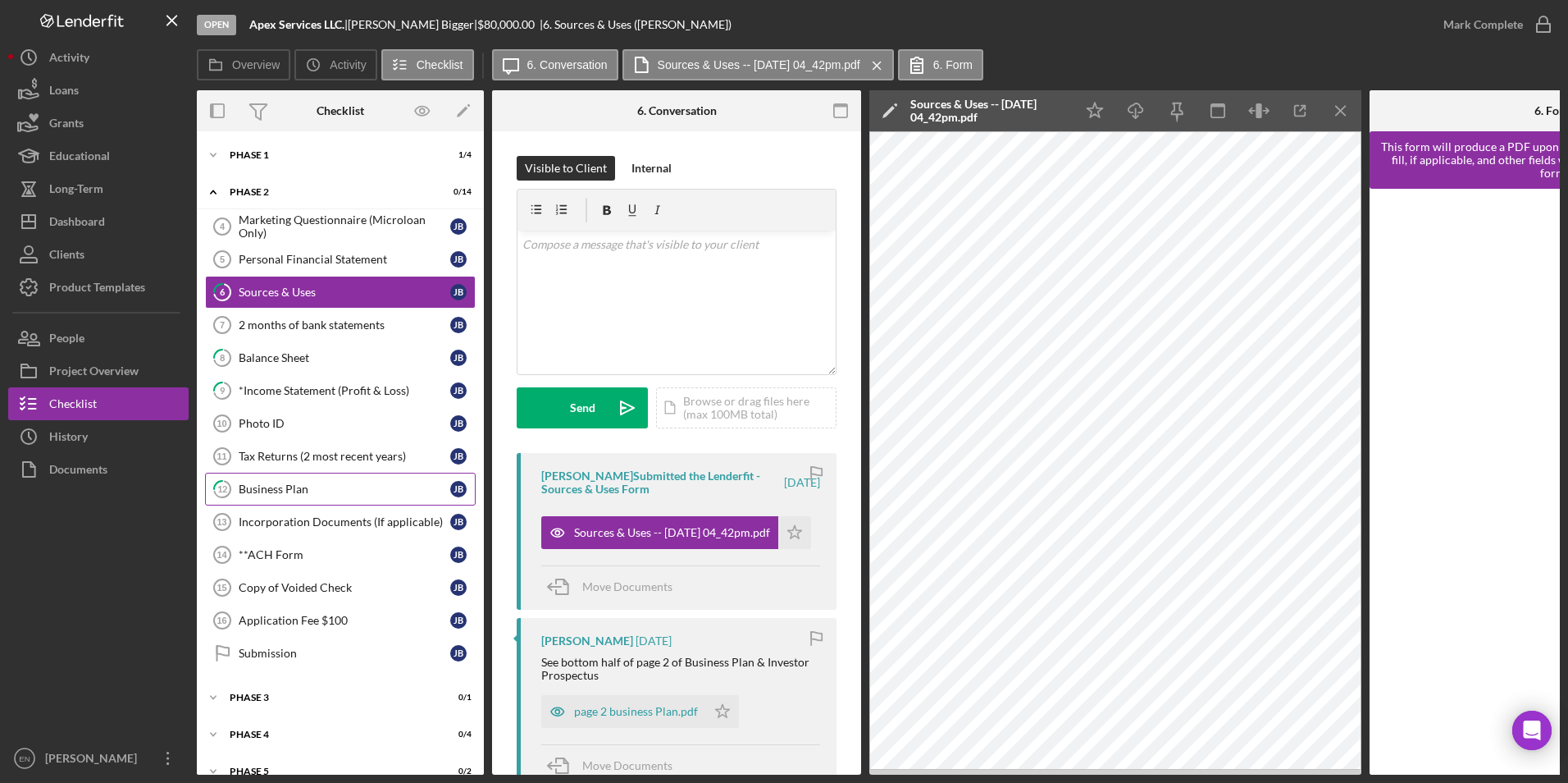
click at [238, 353] on icon "12" at bounding box center [221, 489] width 41 height 41
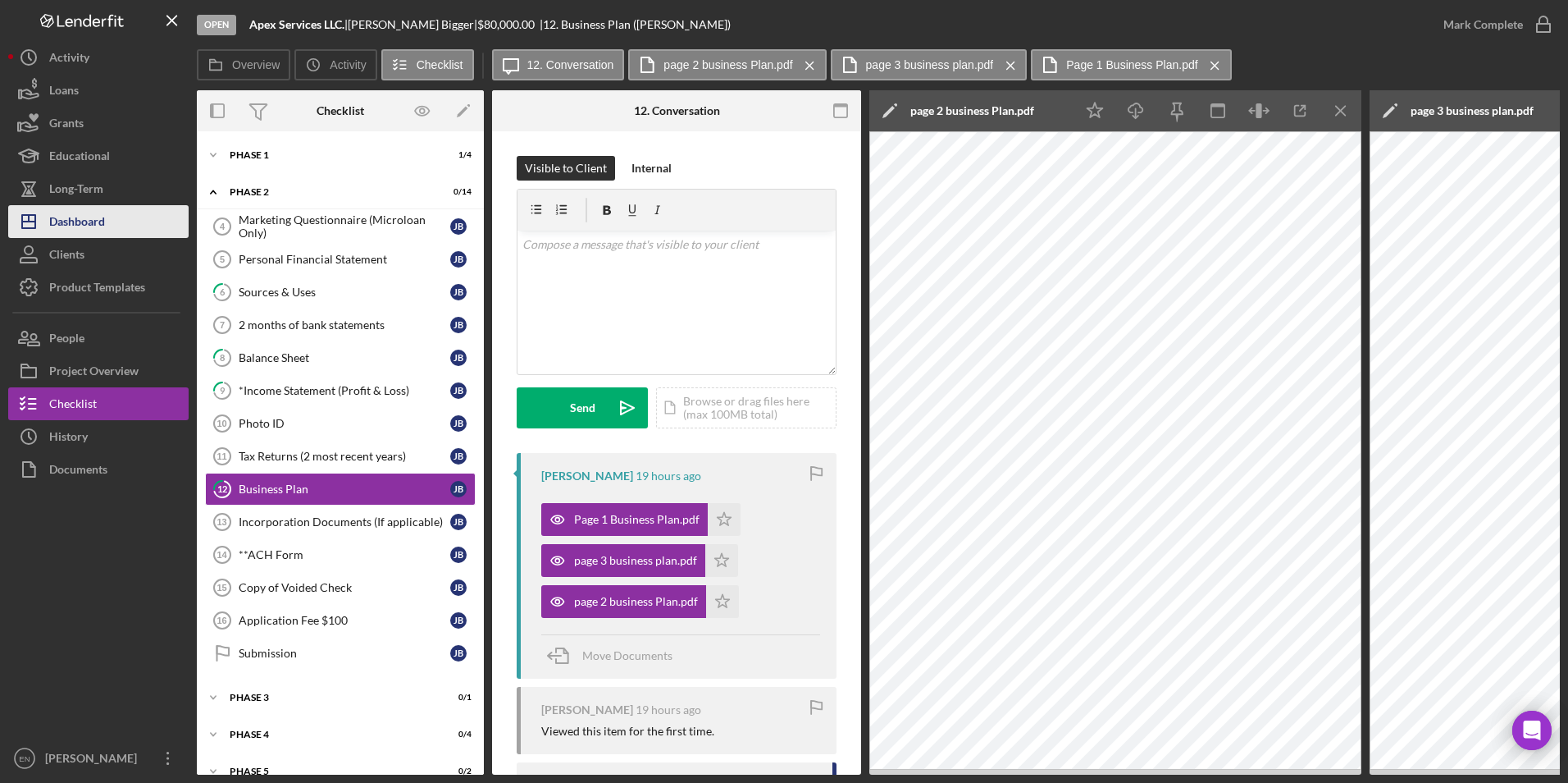
click at [72, 225] on div "Dashboard" at bounding box center [77, 223] width 56 height 37
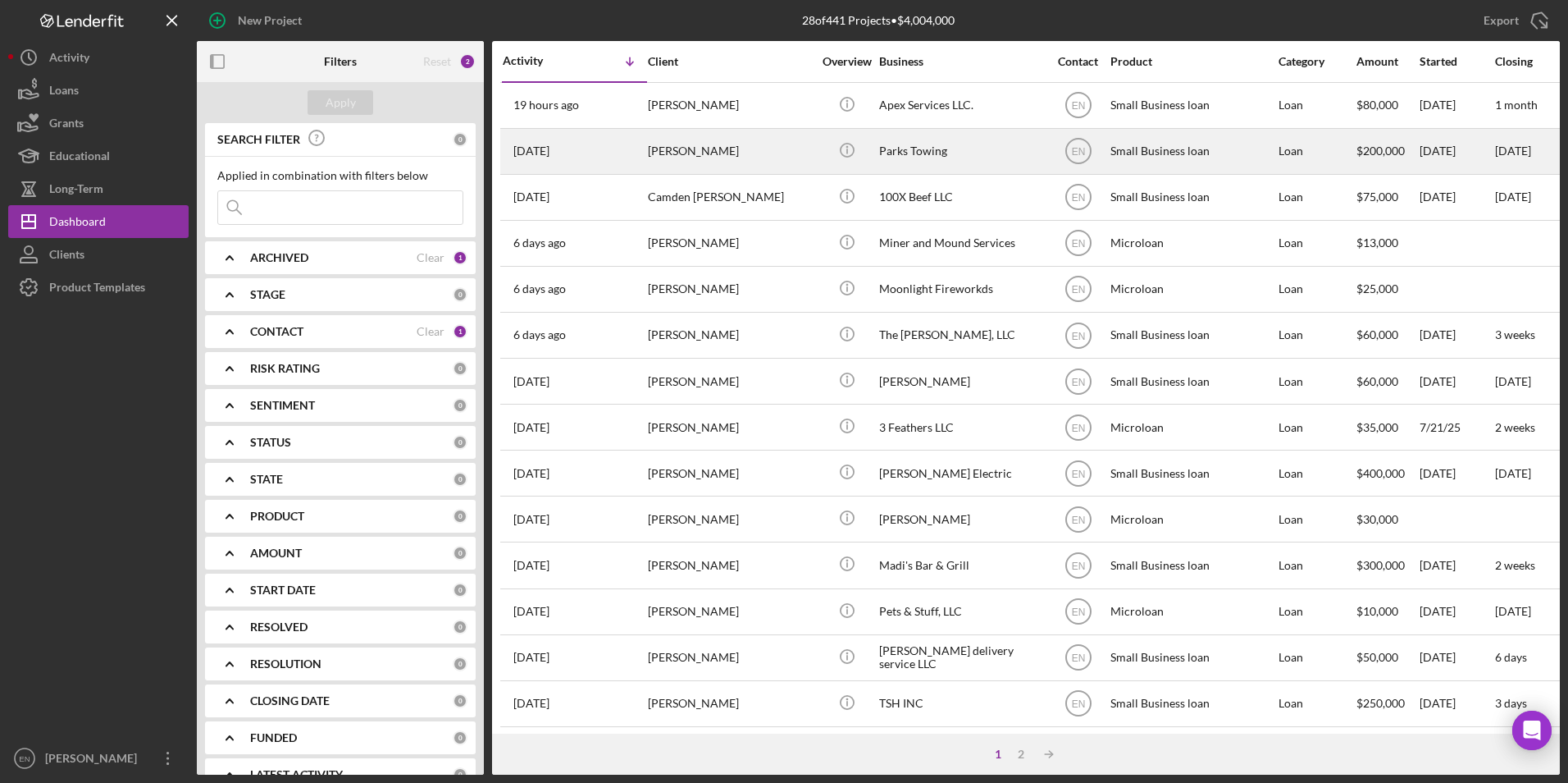
click at [634, 151] on div "[DATE] [PERSON_NAME]" at bounding box center [575, 152] width 144 height 44
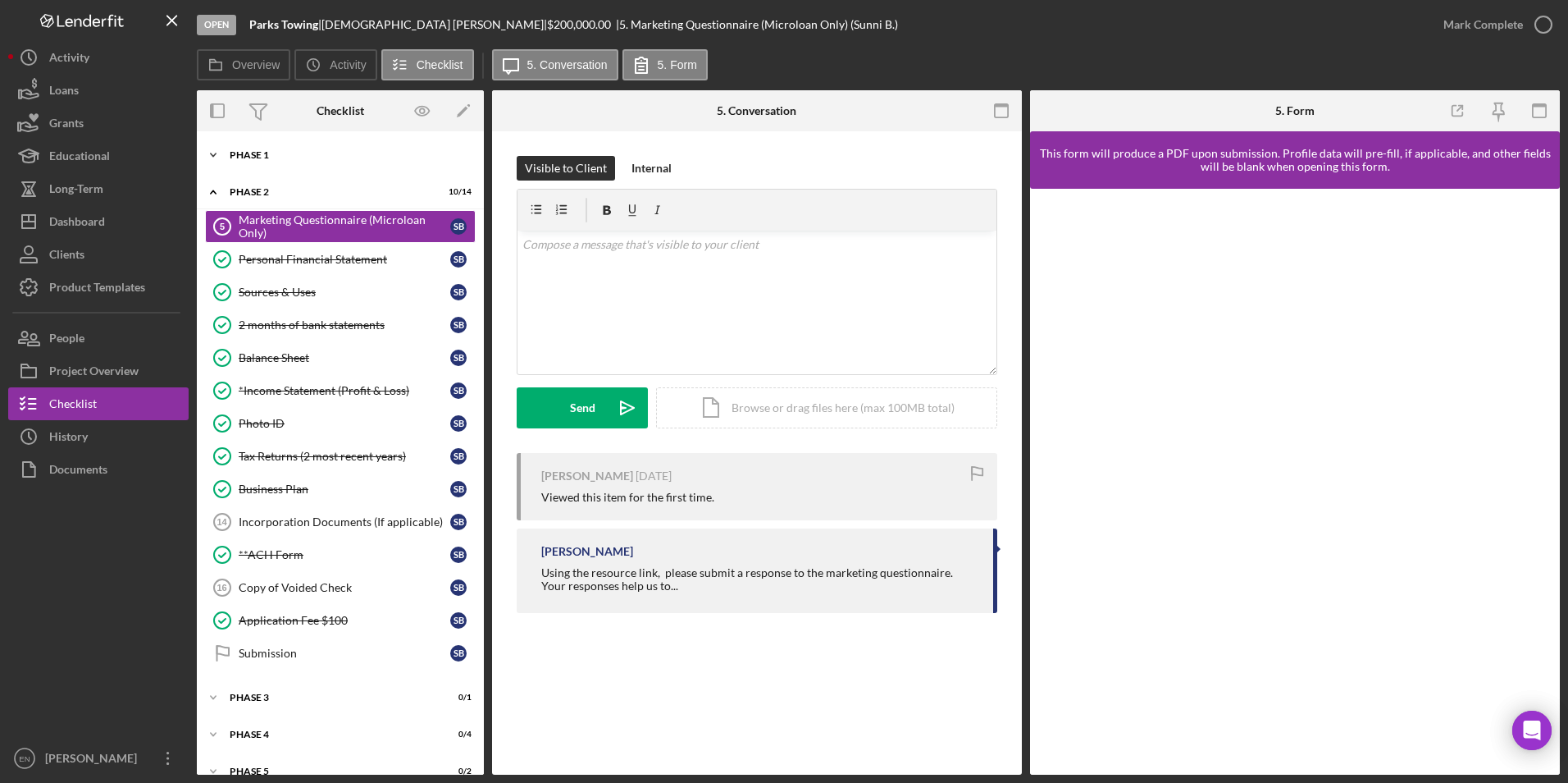
click at [270, 151] on div "Phase 1" at bounding box center [346, 156] width 233 height 10
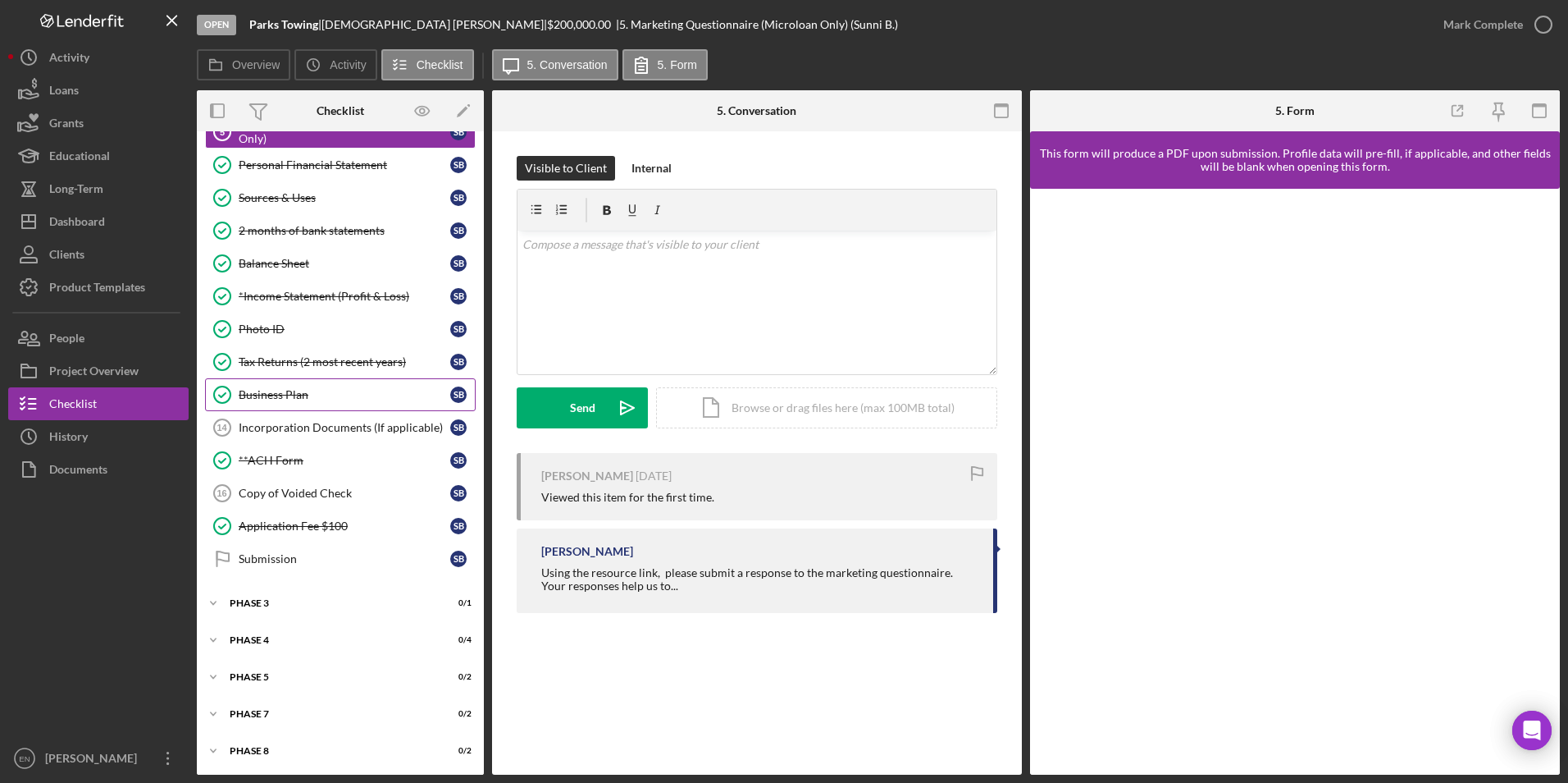
scroll to position [287, 0]
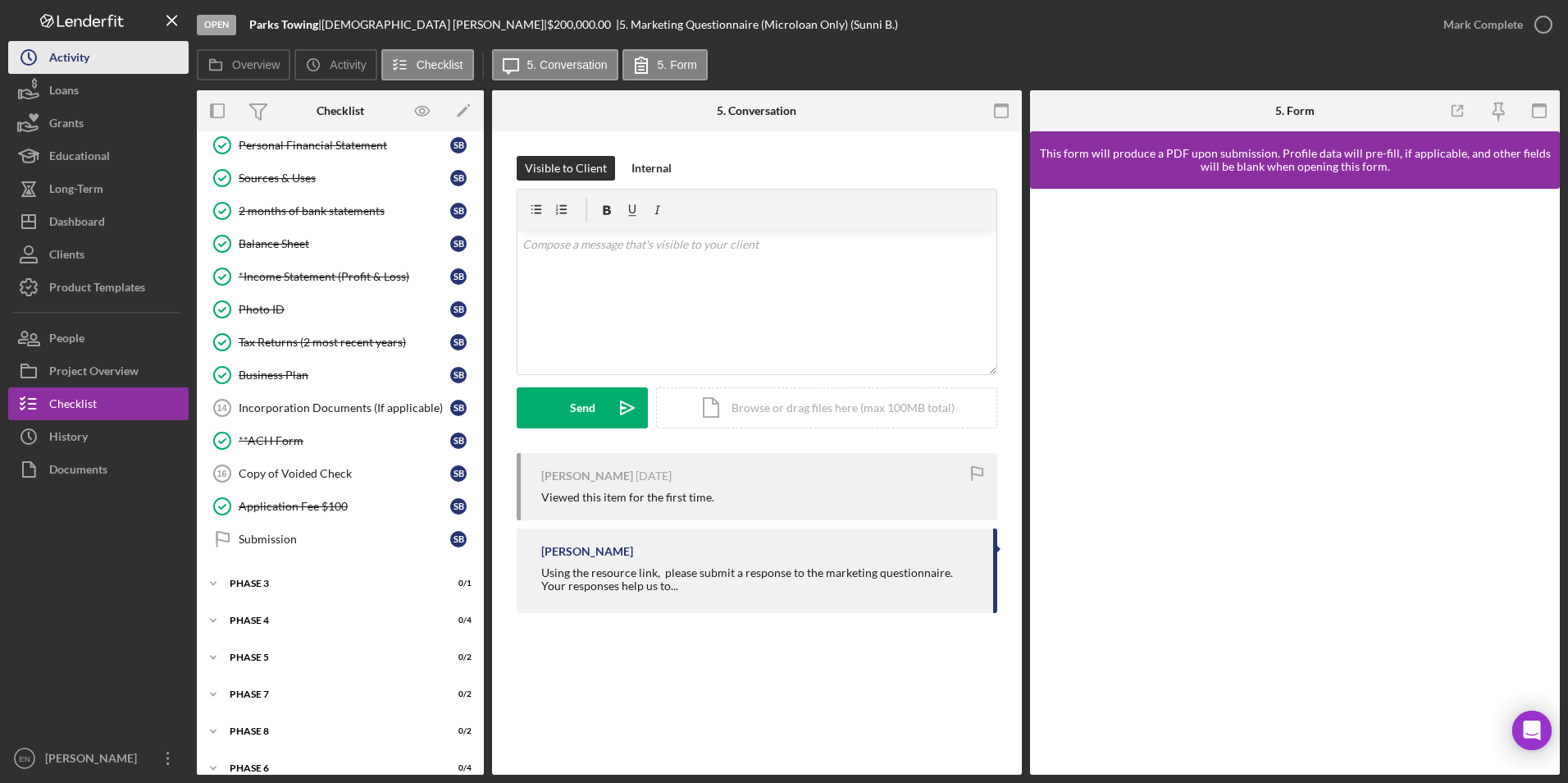
click at [103, 59] on button "Icon/History Activity" at bounding box center [98, 57] width 181 height 33
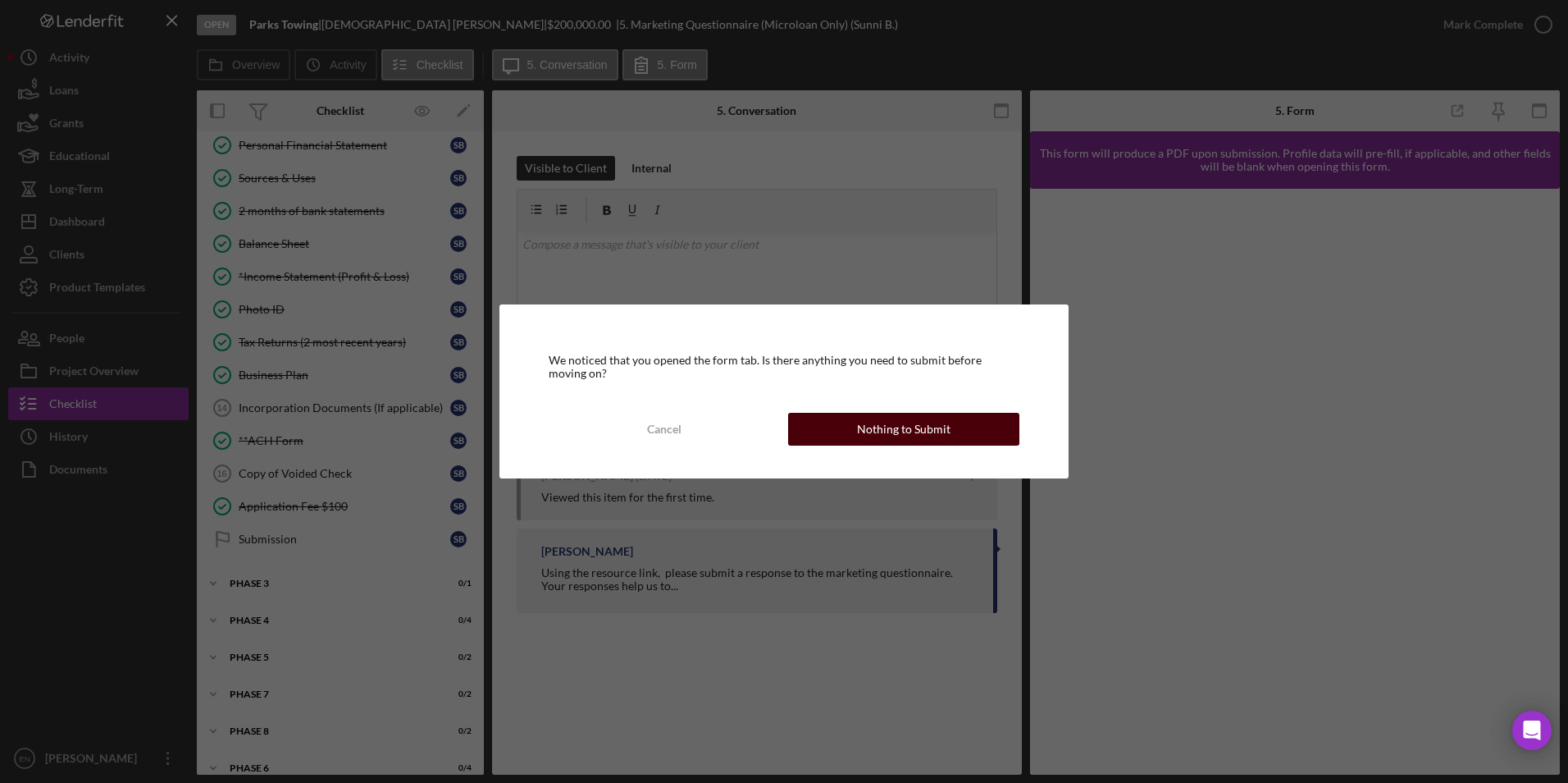
click at [774, 353] on button "Nothing to Submit" at bounding box center [904, 429] width 231 height 33
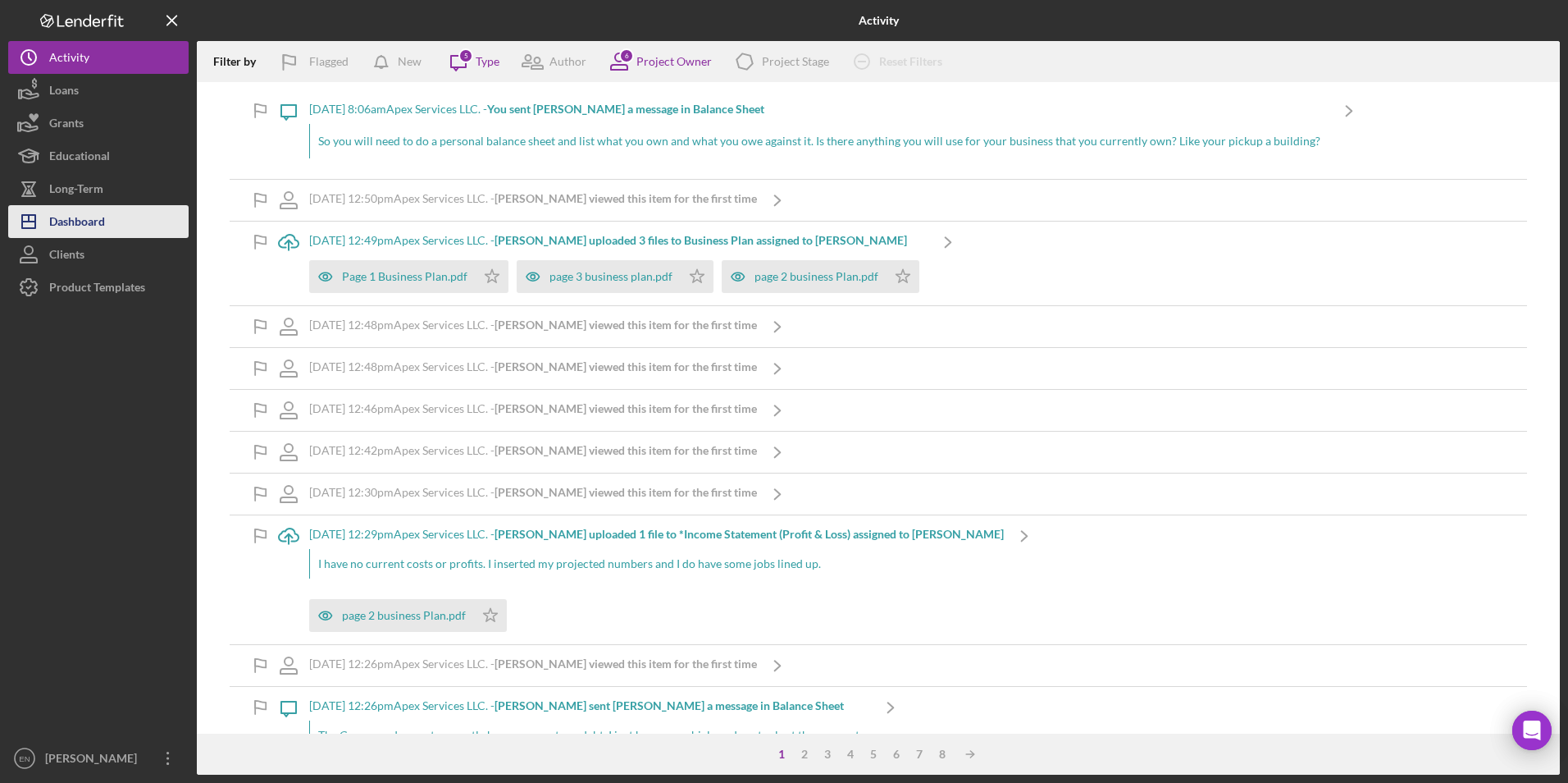
click at [61, 214] on div "Dashboard" at bounding box center [77, 223] width 56 height 37
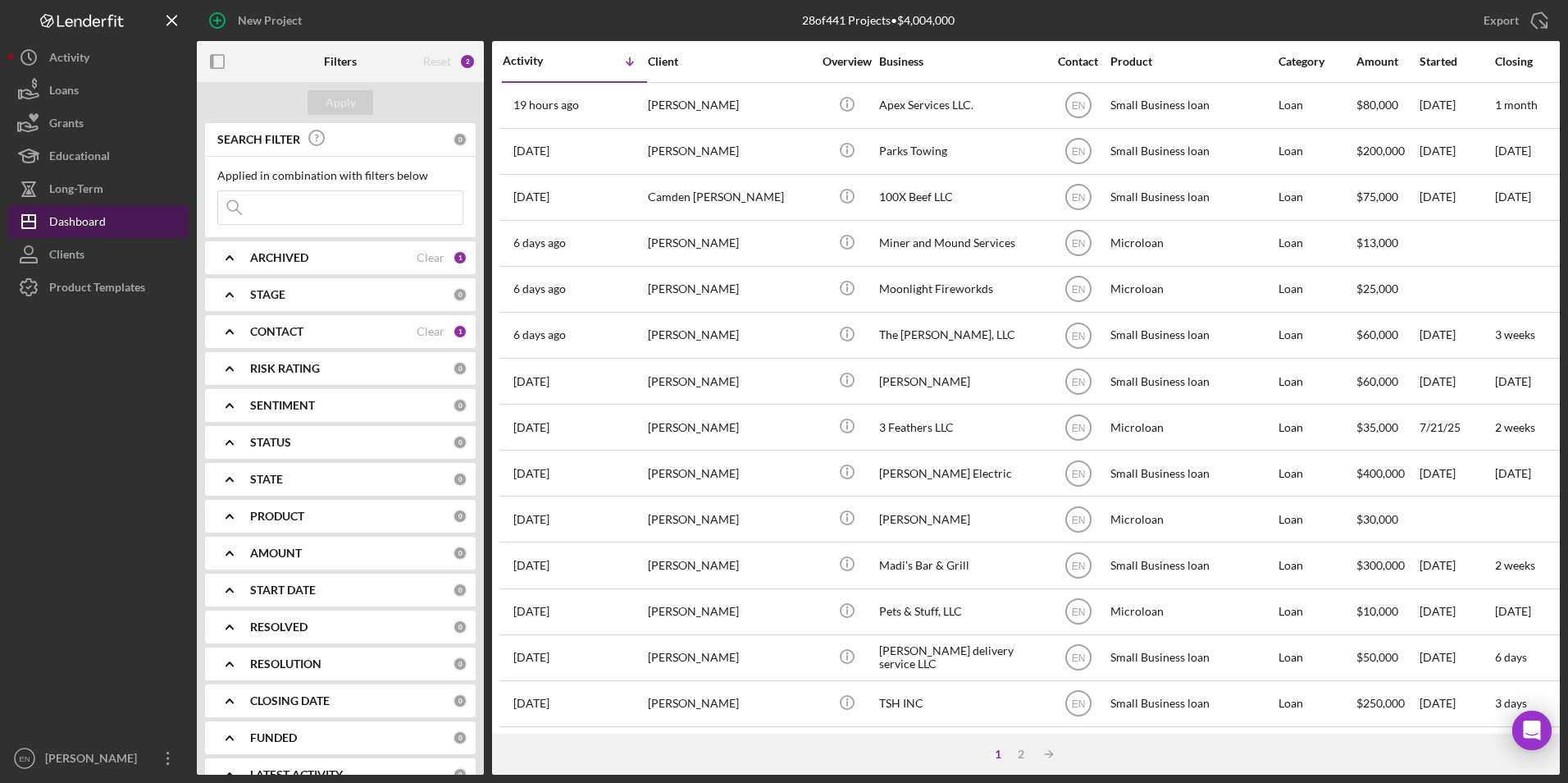
click at [88, 224] on div "Dashboard" at bounding box center [77, 223] width 57 height 37
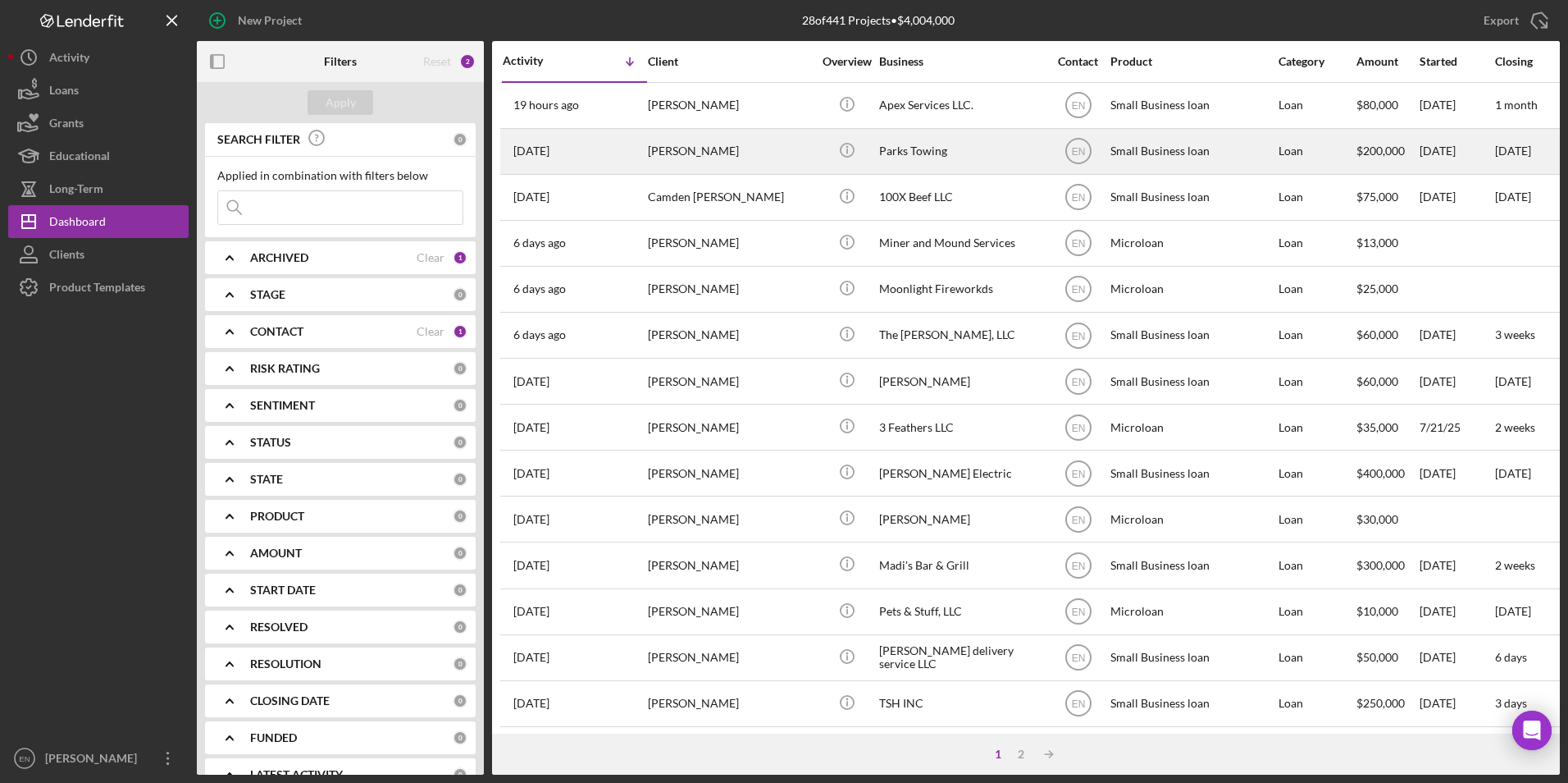
click at [698, 156] on div "[PERSON_NAME]" at bounding box center [730, 152] width 164 height 44
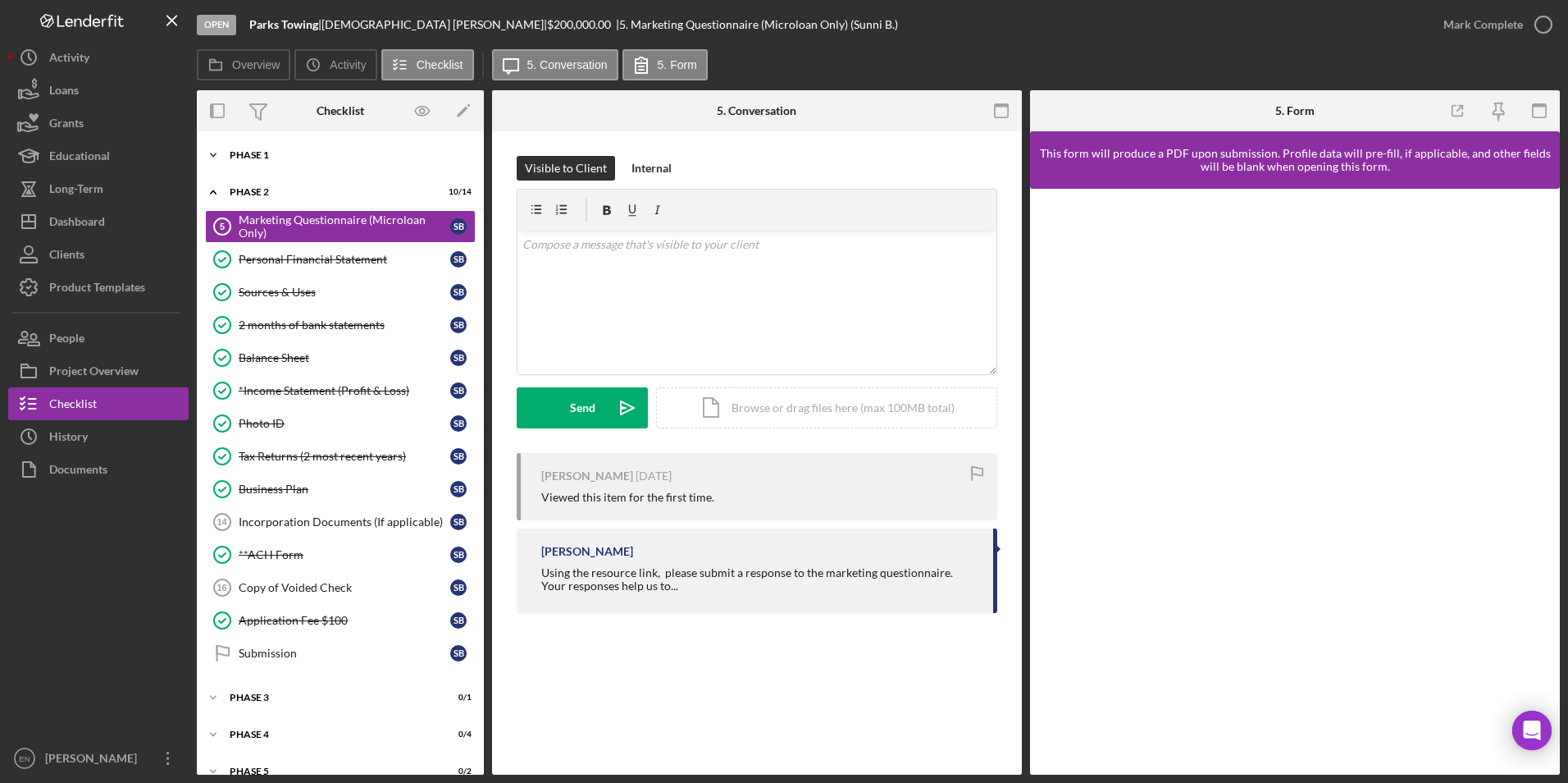
click at [266, 158] on div "Phase 1" at bounding box center [346, 156] width 233 height 10
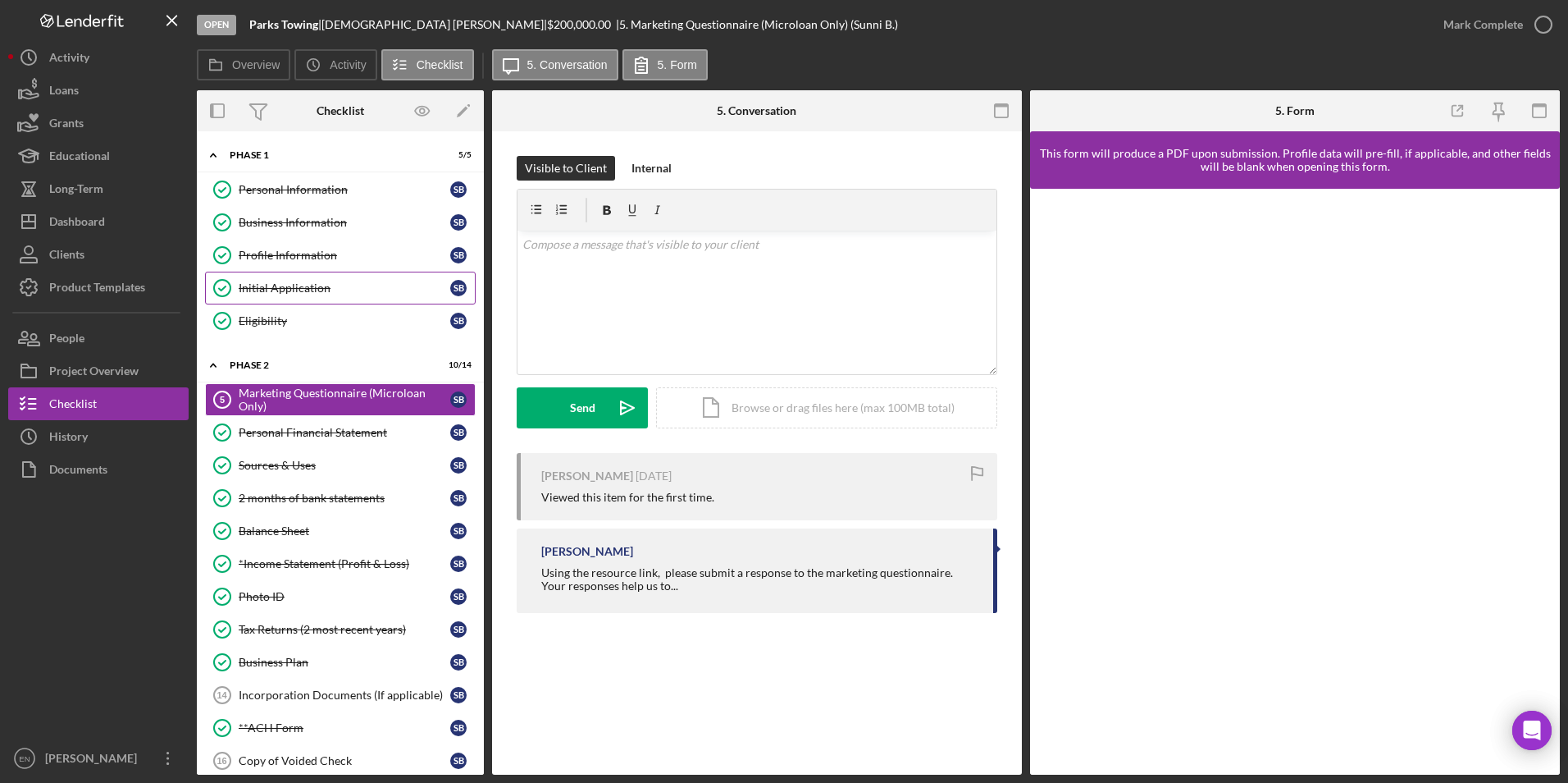
click at [261, 284] on div "Initial Application" at bounding box center [344, 287] width 211 height 13
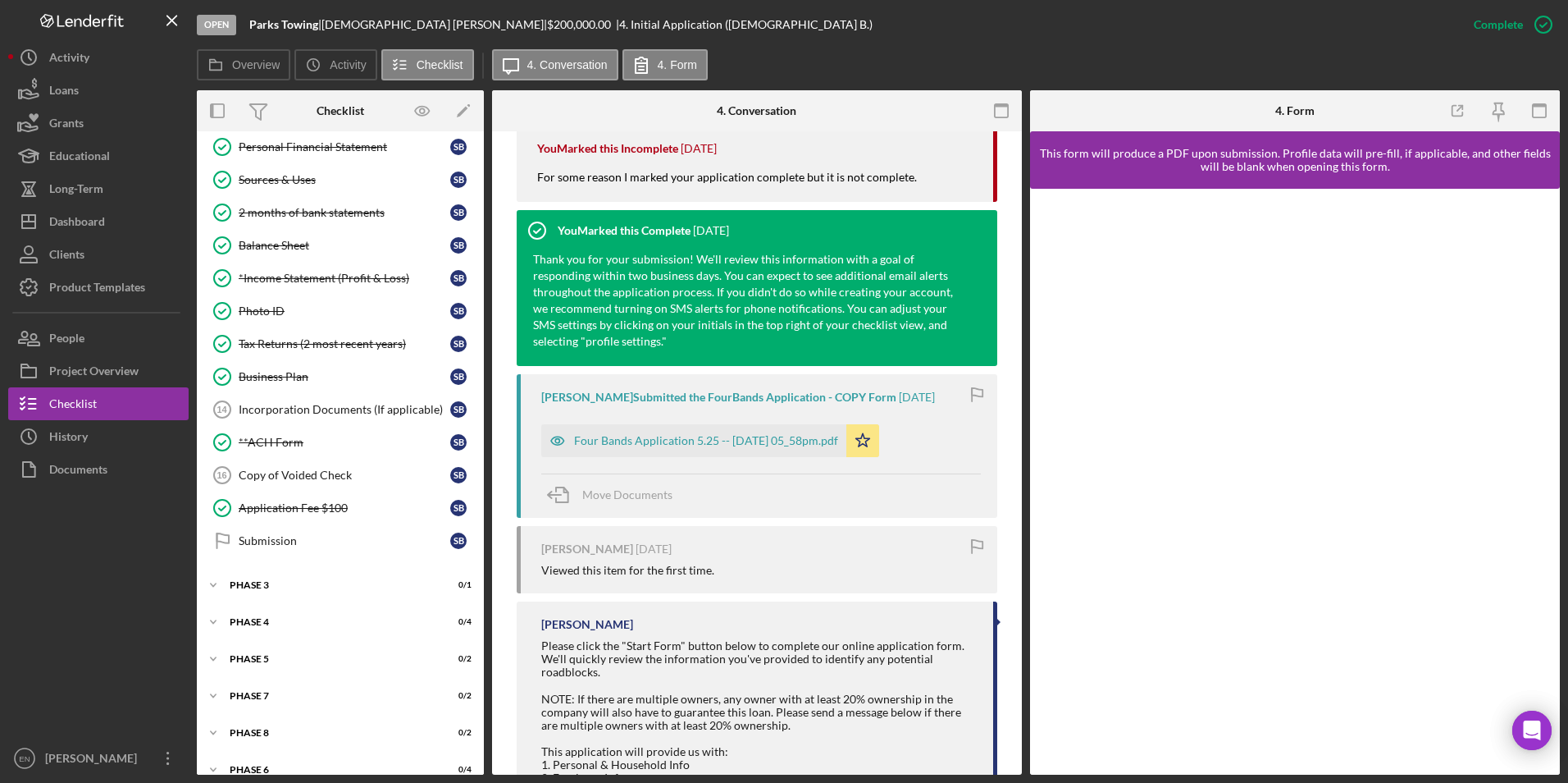
scroll to position [738, 0]
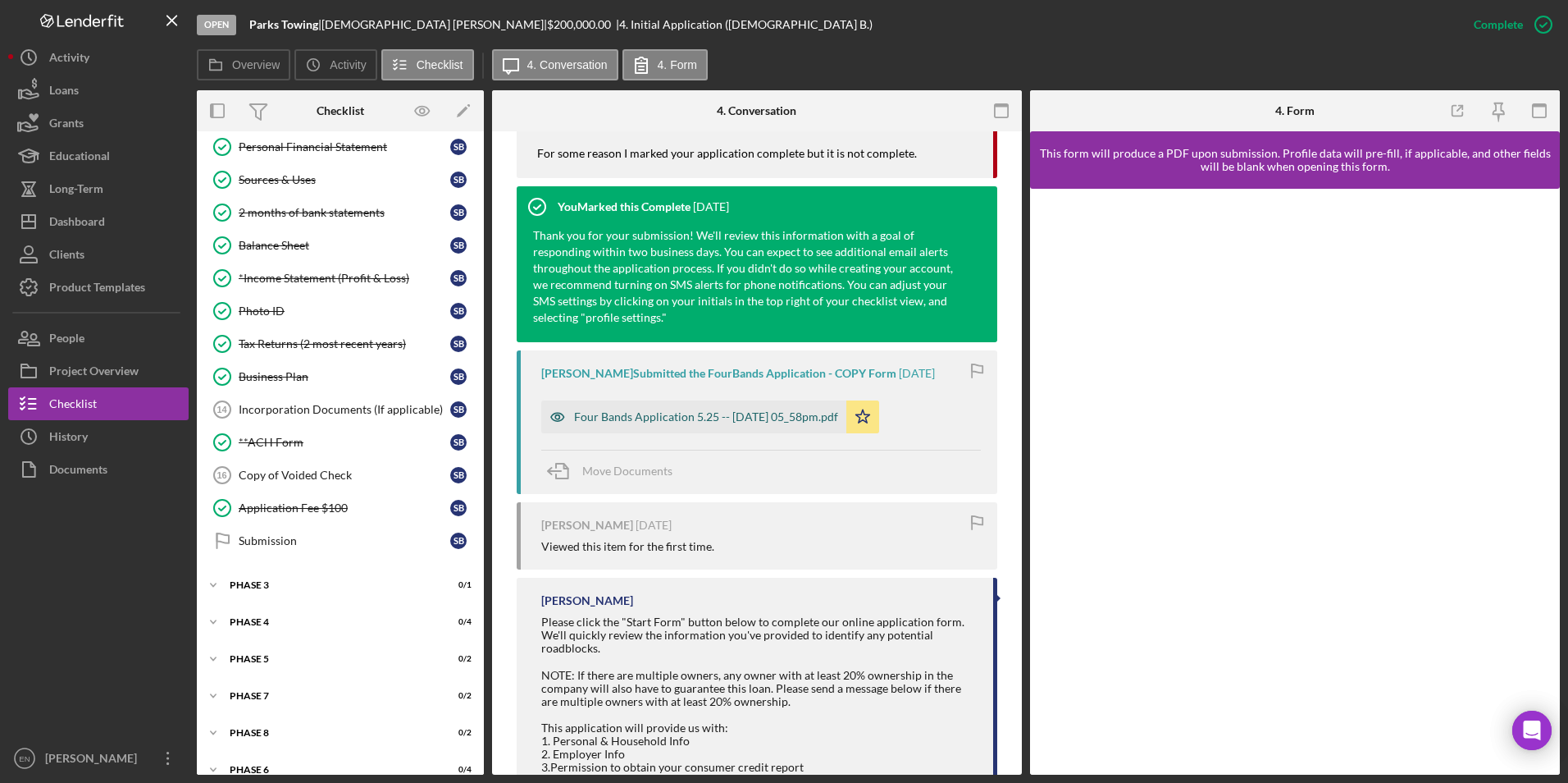
click at [767, 353] on div "Four Bands Application 5.25 -- [DATE] 05_58pm.pdf" at bounding box center [706, 416] width 264 height 13
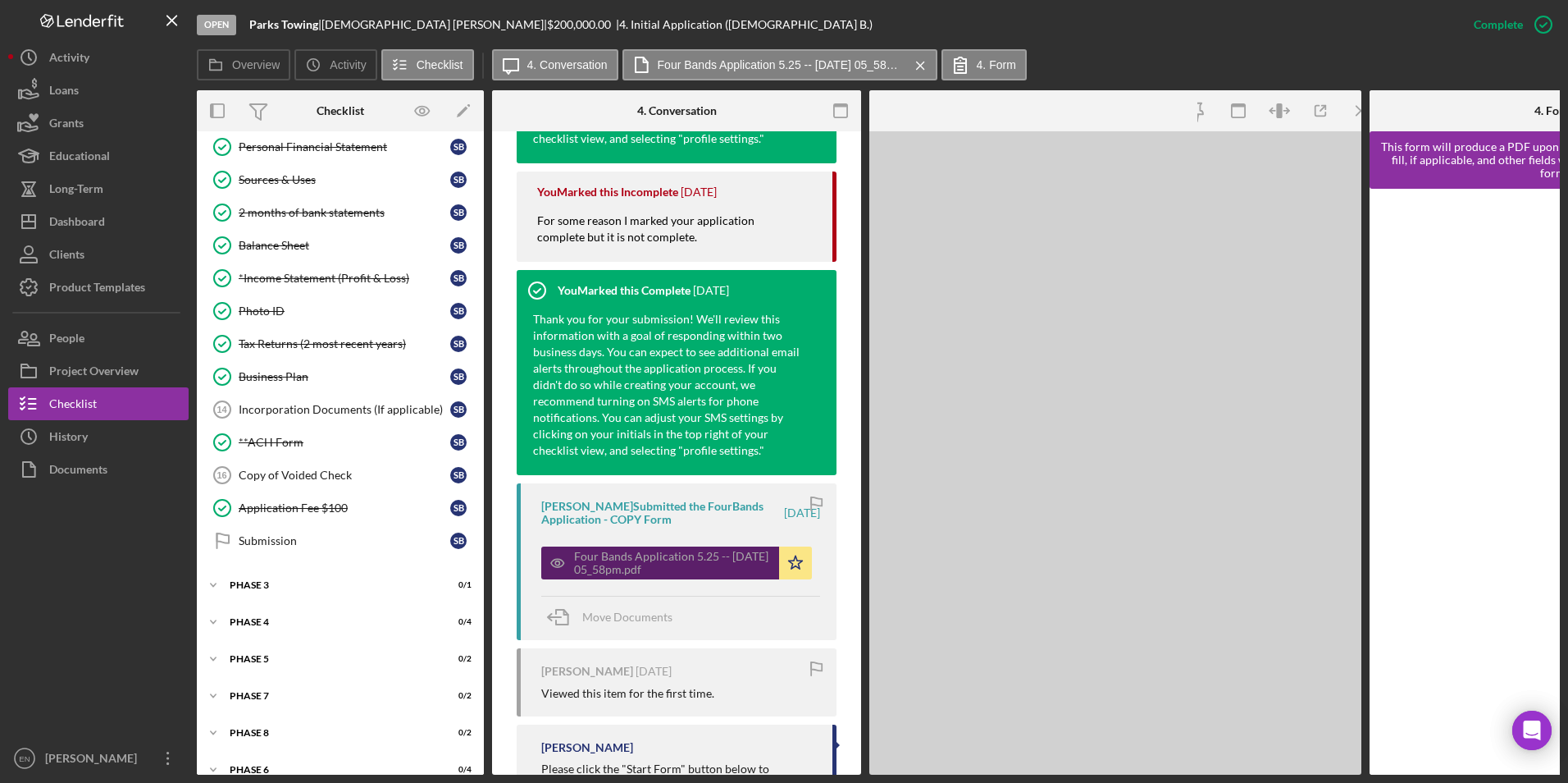
scroll to position [806, 0]
